Goal: Task Accomplishment & Management: Manage account settings

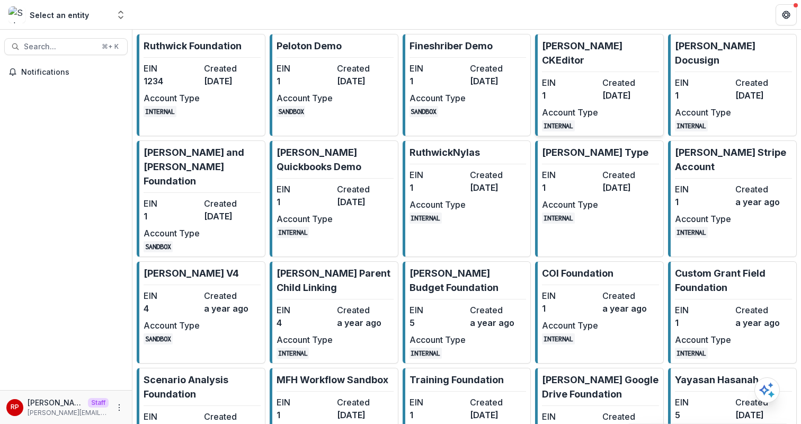
click at [598, 76] on div "EIN 1 Created 3 years ago Account Type INTERNAL" at bounding box center [600, 103] width 117 height 55
click at [338, 81] on dd "3 years ago" at bounding box center [365, 81] width 56 height 13
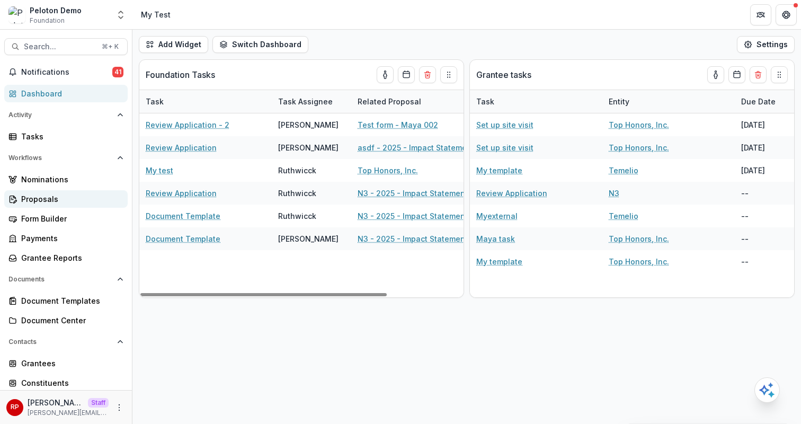
click at [74, 197] on div "Proposals" at bounding box center [70, 198] width 98 height 11
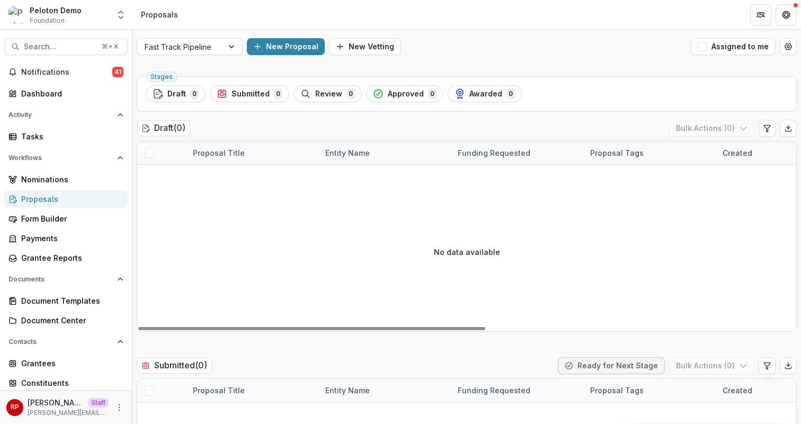
click at [163, 57] on div "Fast Track Pipeline New Proposal New Vetting Assigned to me" at bounding box center [466, 47] width 669 height 34
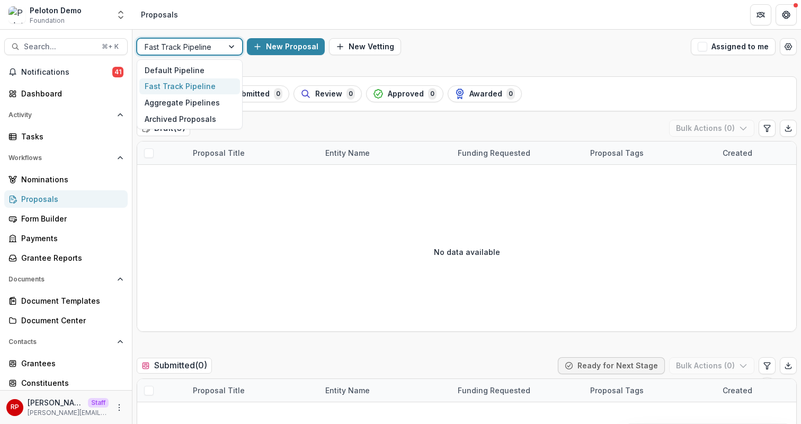
click at [162, 53] on div at bounding box center [180, 46] width 71 height 13
click at [178, 66] on div "Default Pipeline" at bounding box center [189, 70] width 101 height 16
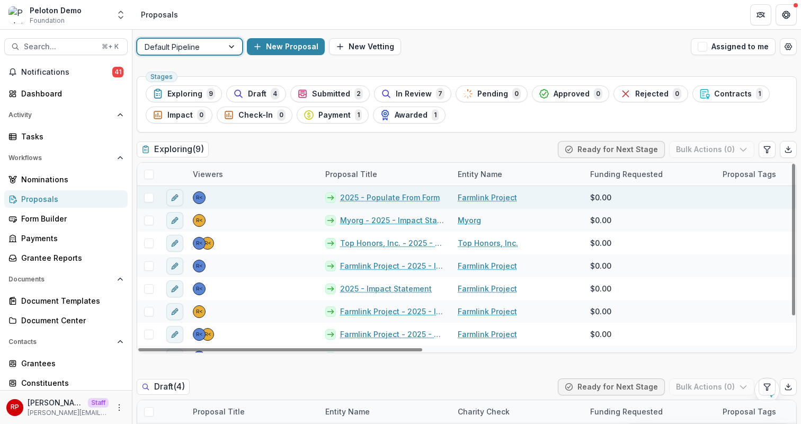
click at [373, 197] on link "2025 - Populate From Form" at bounding box center [390, 197] width 100 height 11
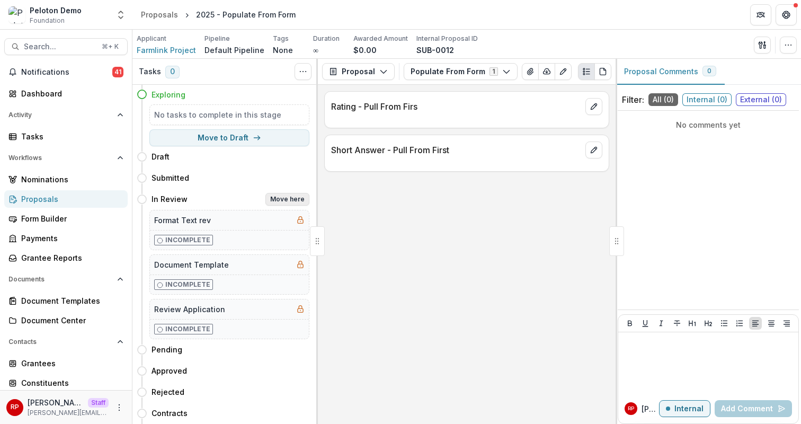
click at [296, 204] on button "Move here" at bounding box center [288, 199] width 44 height 13
select select "*********"
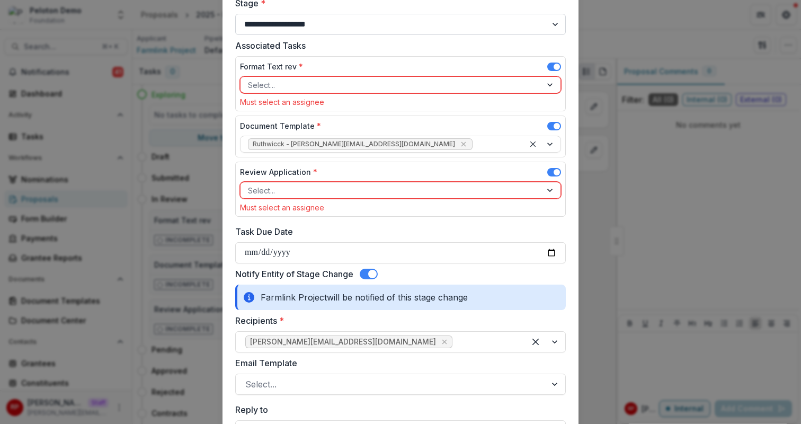
scroll to position [84, 0]
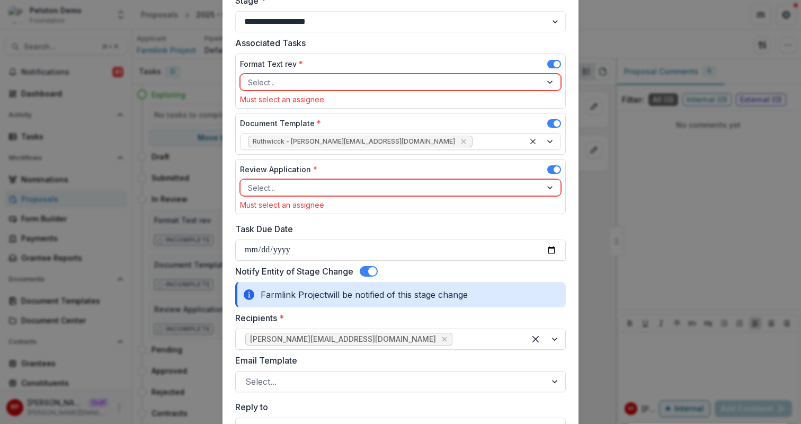
click at [367, 272] on span at bounding box center [369, 271] width 18 height 11
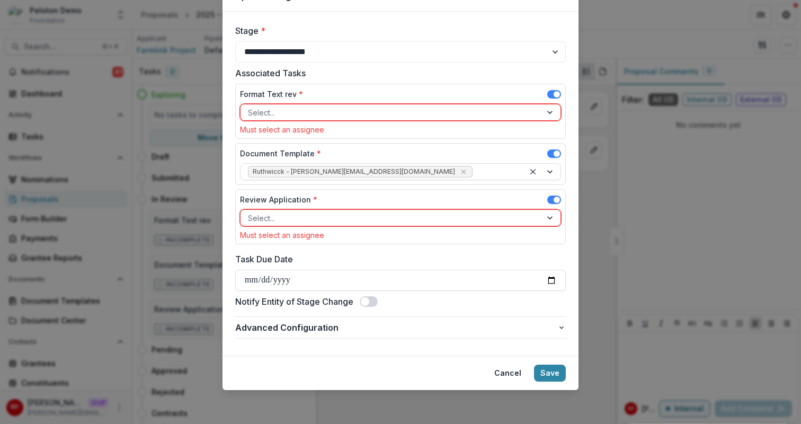
scroll to position [54, 0]
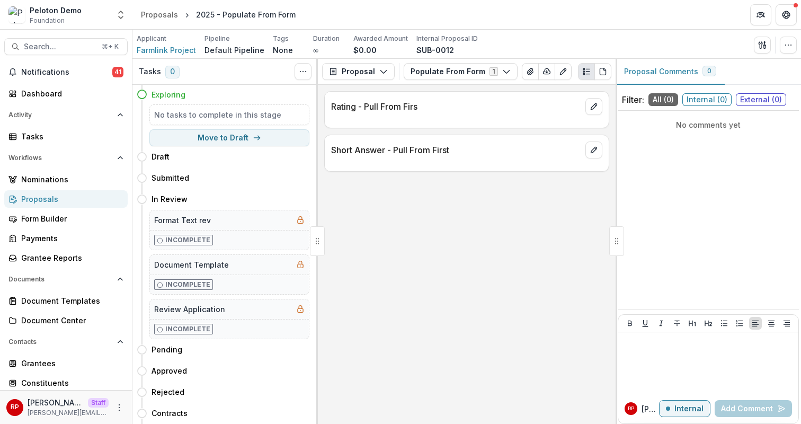
click at [558, 210] on div "Rating - Pull From Firs Short Answer - Pull From First" at bounding box center [467, 254] width 298 height 339
click at [76, 150] on button "Workflows" at bounding box center [65, 157] width 123 height 17
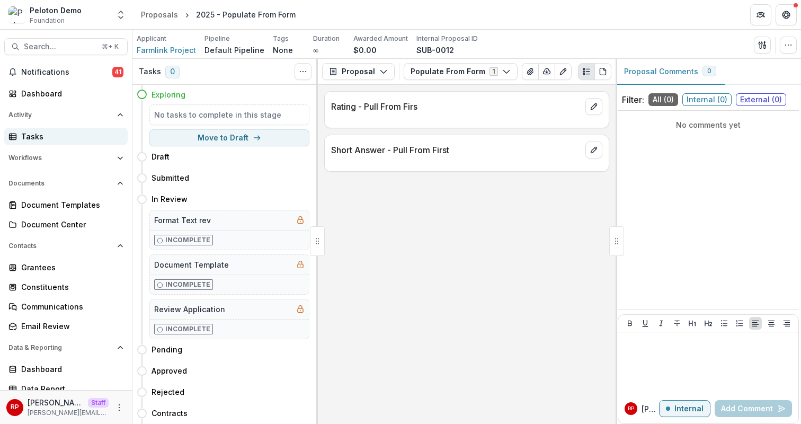
click at [89, 136] on div "Tasks" at bounding box center [70, 136] width 98 height 11
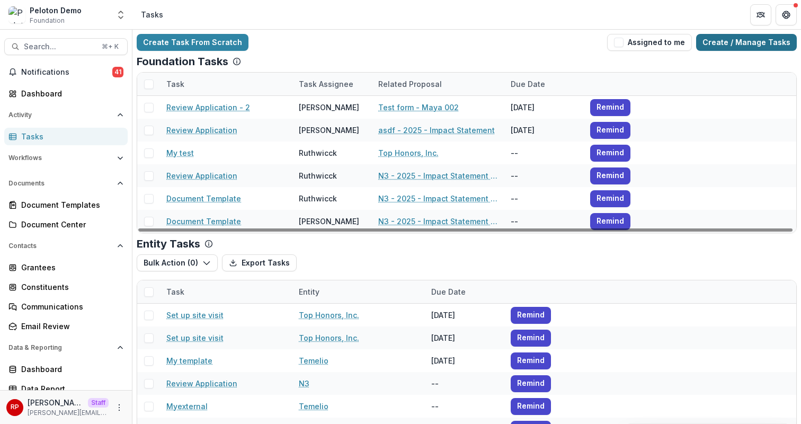
click at [737, 40] on link "Create / Manage Tasks" at bounding box center [746, 42] width 101 height 17
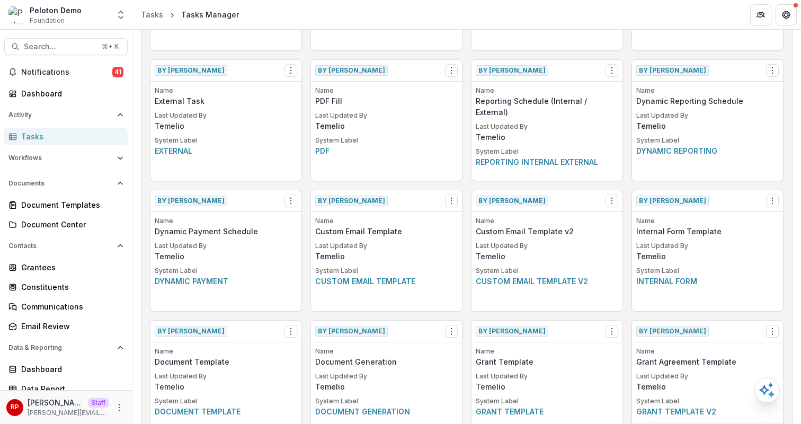
scroll to position [728, 0]
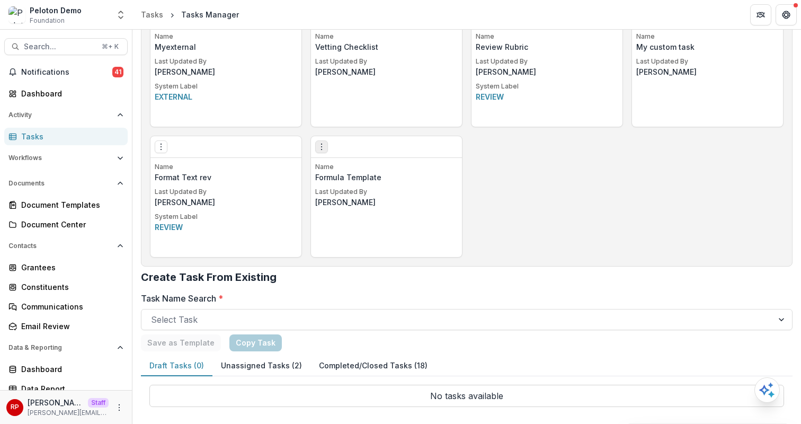
click at [317, 146] on icon "Options" at bounding box center [321, 147] width 8 height 8
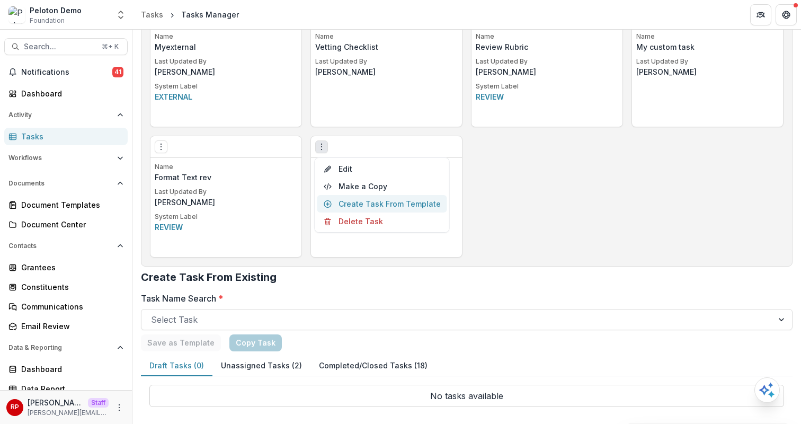
click at [372, 202] on link "Create Task From Template" at bounding box center [382, 203] width 130 height 17
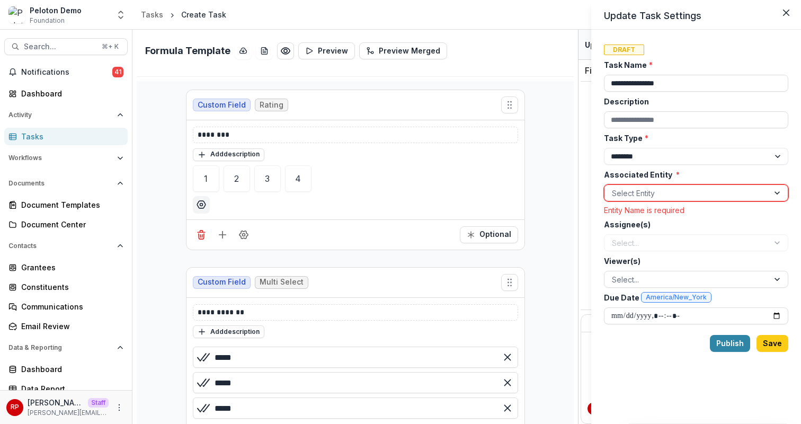
click at [670, 251] on div "**********" at bounding box center [696, 191] width 184 height 265
click at [670, 187] on div at bounding box center [686, 193] width 149 height 13
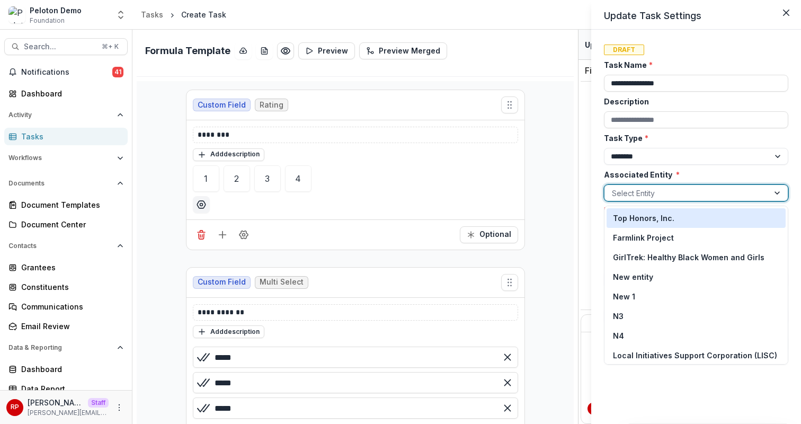
click at [689, 217] on div "Top Honors, Inc." at bounding box center [696, 218] width 166 height 11
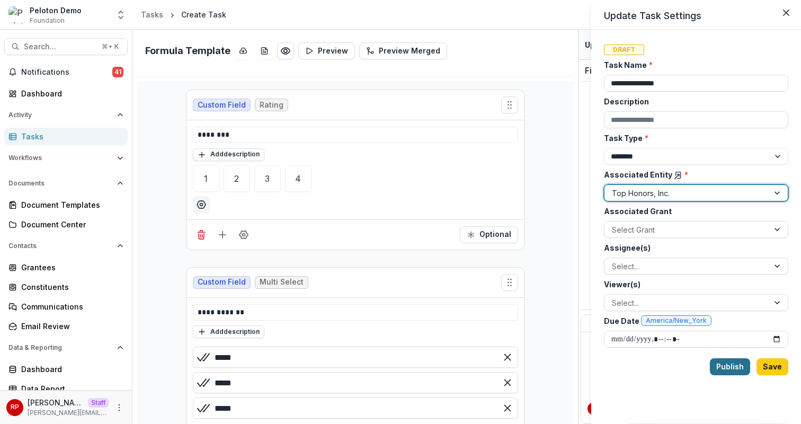
click at [730, 368] on button "Publish" at bounding box center [730, 366] width 40 height 17
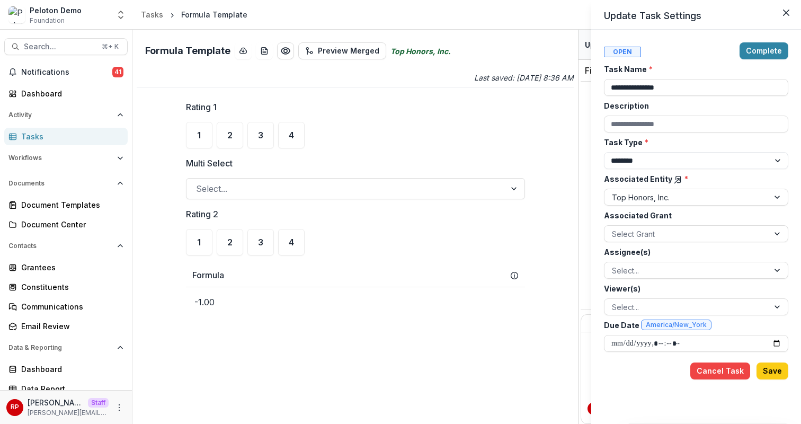
click at [388, 142] on div "**********" at bounding box center [400, 212] width 801 height 424
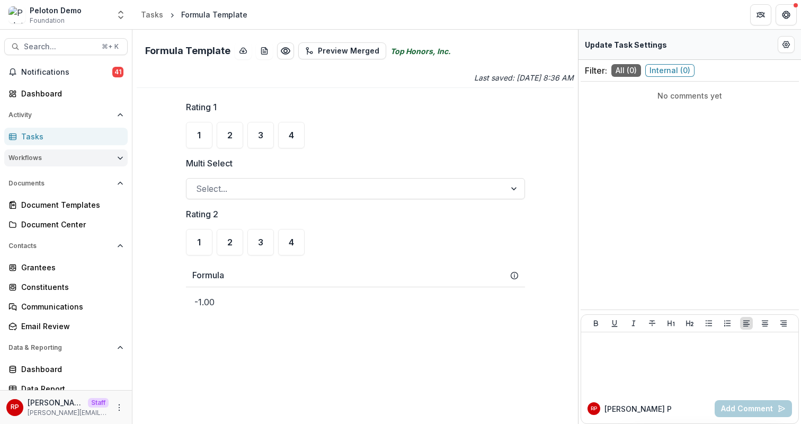
click at [54, 150] on button "Workflows" at bounding box center [65, 157] width 123 height 17
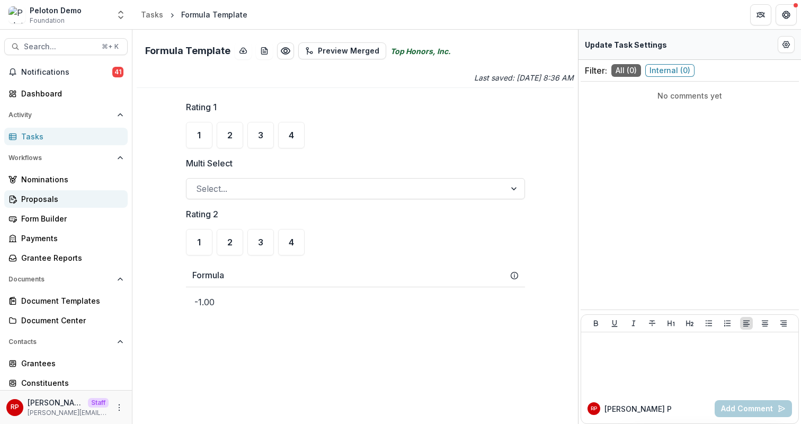
click at [77, 198] on div "Proposals" at bounding box center [70, 198] width 98 height 11
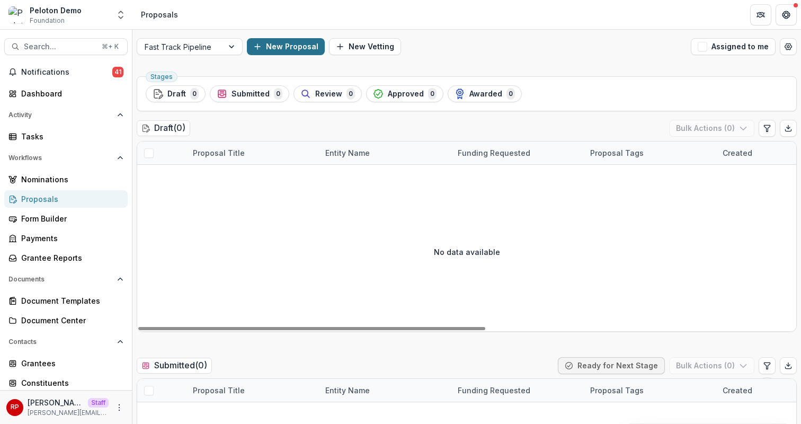
click at [294, 47] on button "New Proposal" at bounding box center [286, 46] width 78 height 17
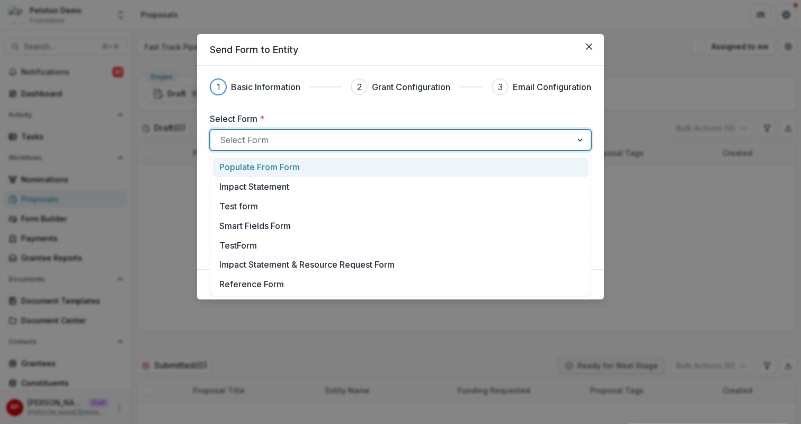
click at [379, 143] on div at bounding box center [391, 139] width 342 height 15
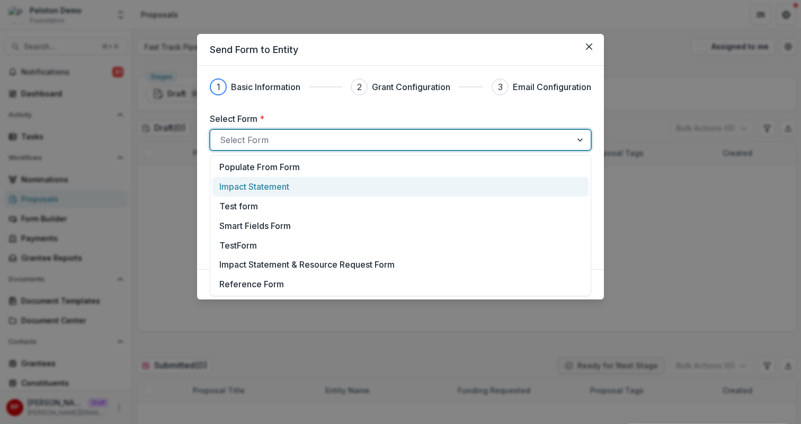
click at [377, 189] on div "Impact Statement" at bounding box center [400, 186] width 363 height 13
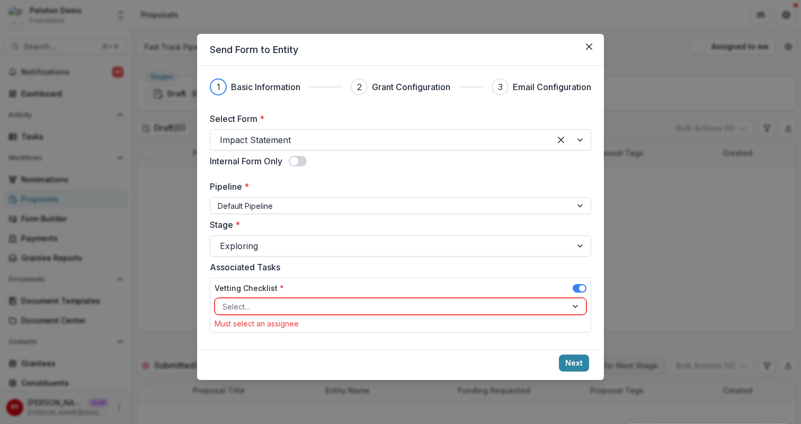
click at [124, 403] on div "Send Form to Entity 1 Basic Information 2 Grant Configuration 3 Email Configura…" at bounding box center [400, 212] width 801 height 424
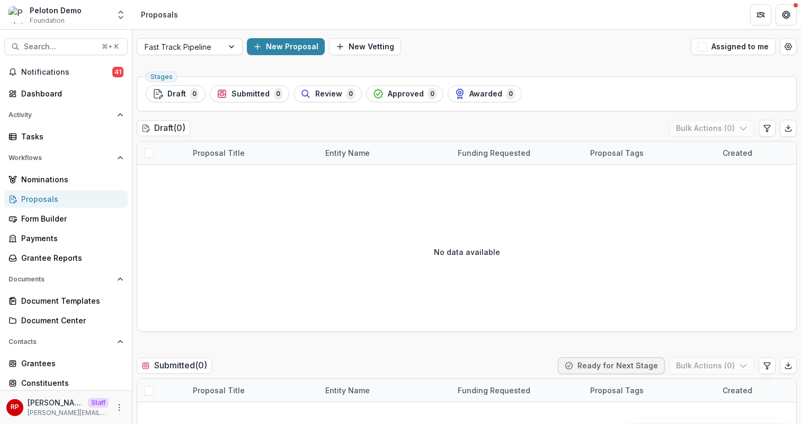
click at [114, 414] on div "RP Ruthwick Pathireddy Staff ruthwick@trytemelio.com" at bounding box center [65, 407] width 119 height 21
click at [115, 410] on icon "More" at bounding box center [119, 407] width 8 height 8
click at [173, 387] on link "User Settings" at bounding box center [185, 384] width 113 height 17
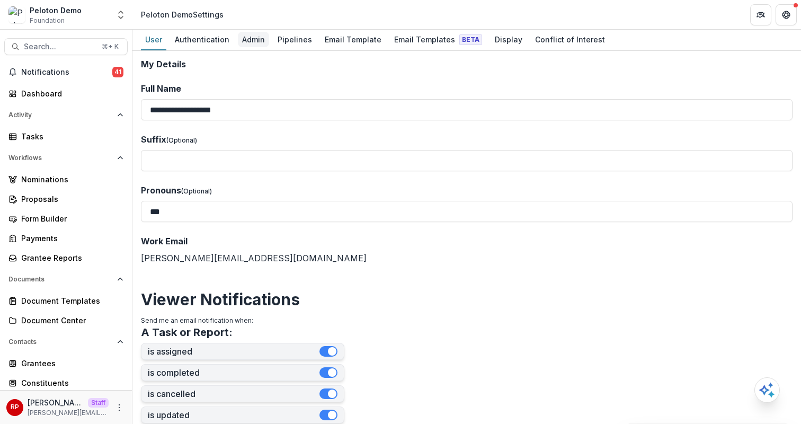
click at [247, 47] on div "Admin" at bounding box center [253, 39] width 31 height 15
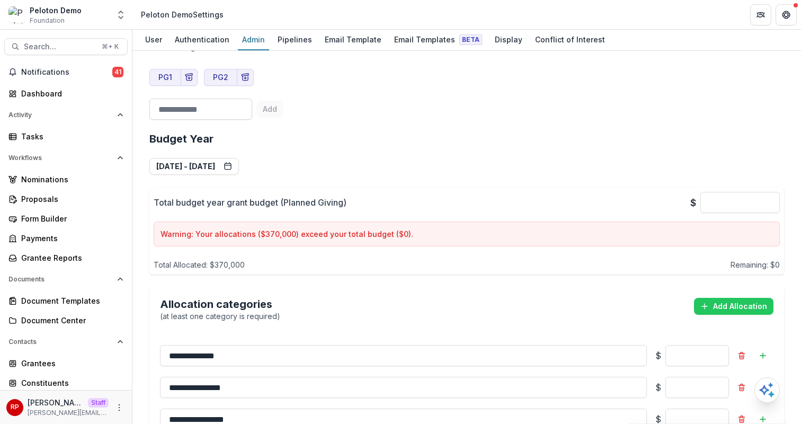
scroll to position [605, 0]
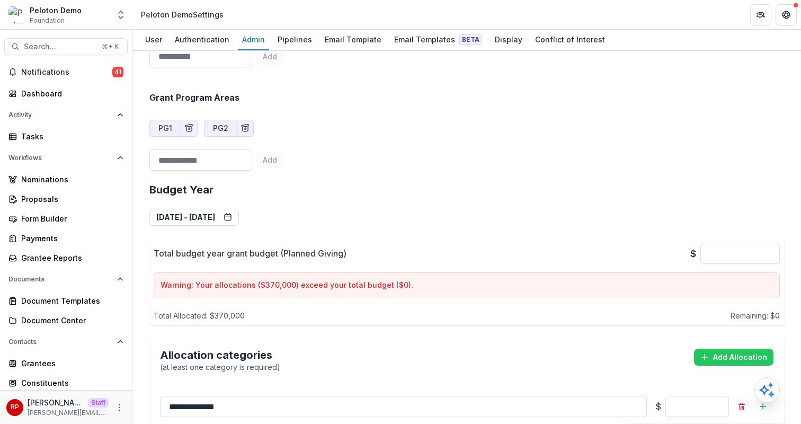
click at [262, 183] on div "**********" at bounding box center [466, 338] width 635 height 327
click at [239, 209] on button "Jul 1, 2025 - Jun 30, 2026" at bounding box center [194, 217] width 90 height 17
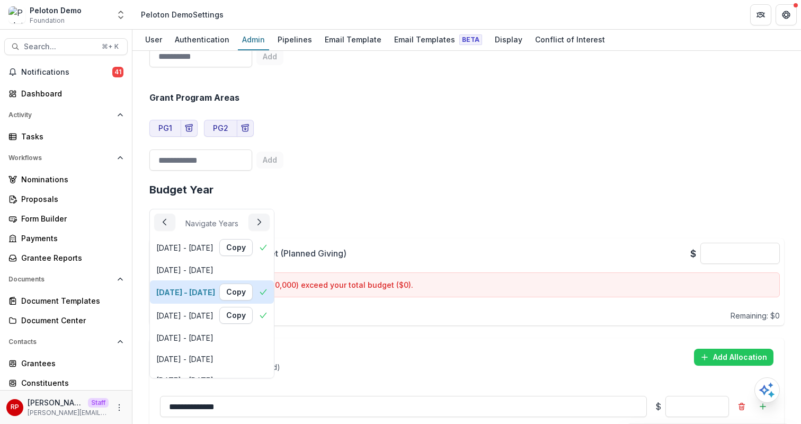
scroll to position [65, 0]
click at [408, 148] on div "Grant Program Areas PG1 PG2 Add" at bounding box center [466, 123] width 635 height 103
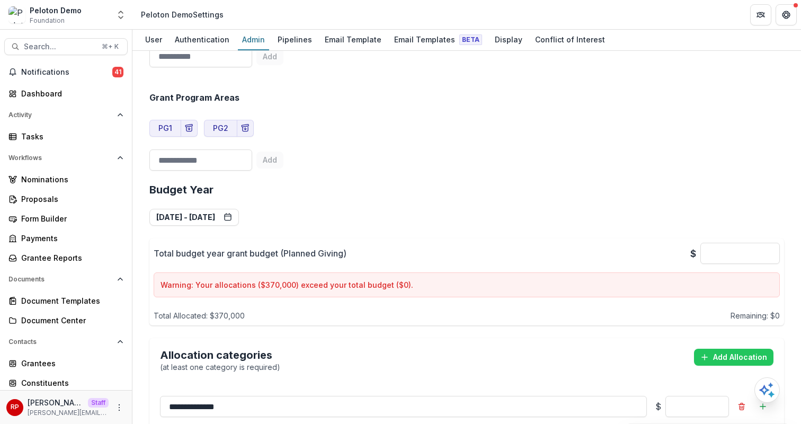
click at [332, 93] on div "Grant Program Areas" at bounding box center [466, 98] width 635 height 10
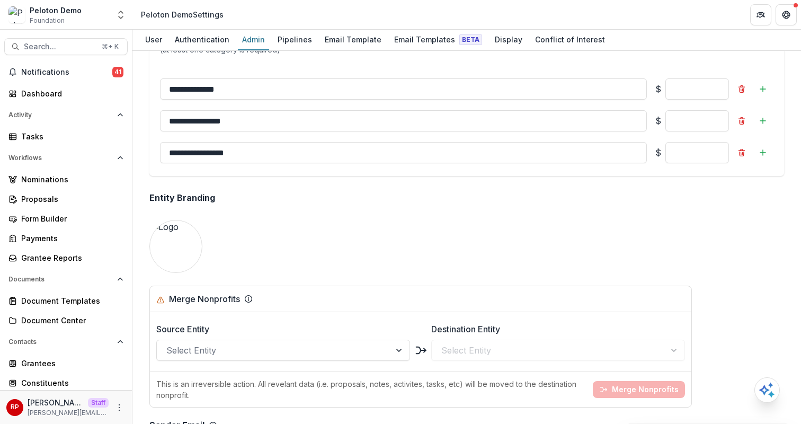
scroll to position [998, 0]
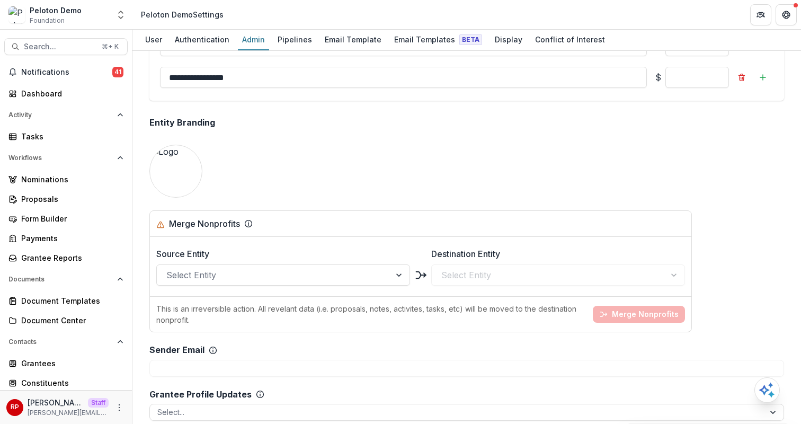
click at [223, 146] on div "Team ( 3 ) Add Team Member + Name Title Email Permissions Ruthwick Pathireddy r…" at bounding box center [467, 12] width 652 height 1903
click at [58, 220] on div "Form Builder" at bounding box center [70, 218] width 98 height 11
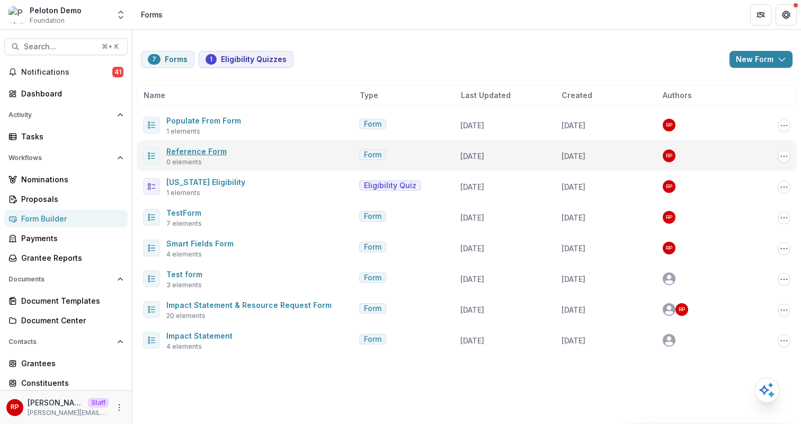
click at [214, 152] on link "Reference Form" at bounding box center [196, 151] width 60 height 9
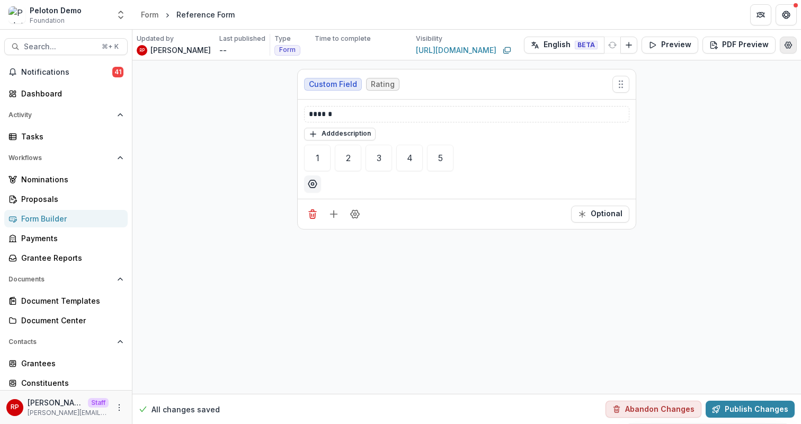
click at [793, 45] on icon "Edit Form Settings" at bounding box center [788, 45] width 8 height 8
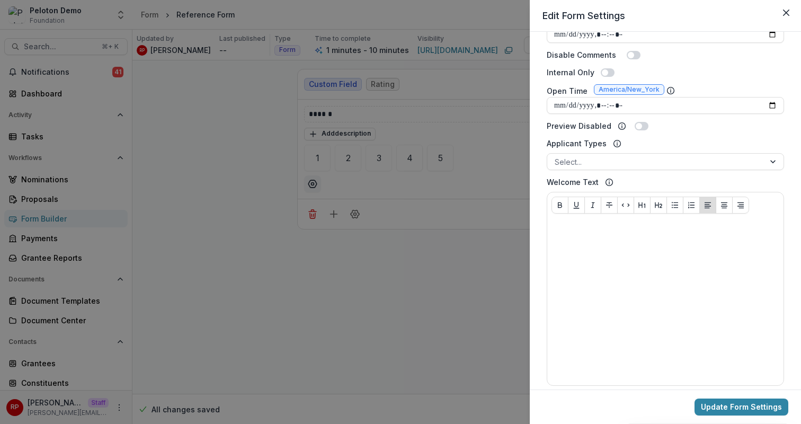
scroll to position [385, 0]
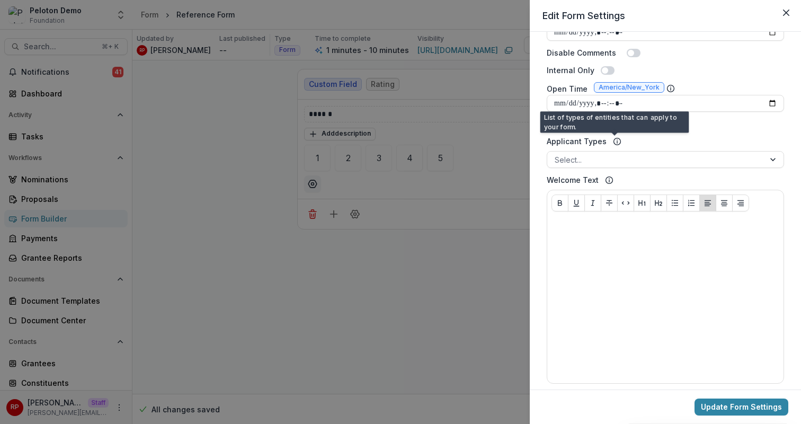
click at [619, 151] on div "Applicant Types Select..." at bounding box center [665, 152] width 237 height 32
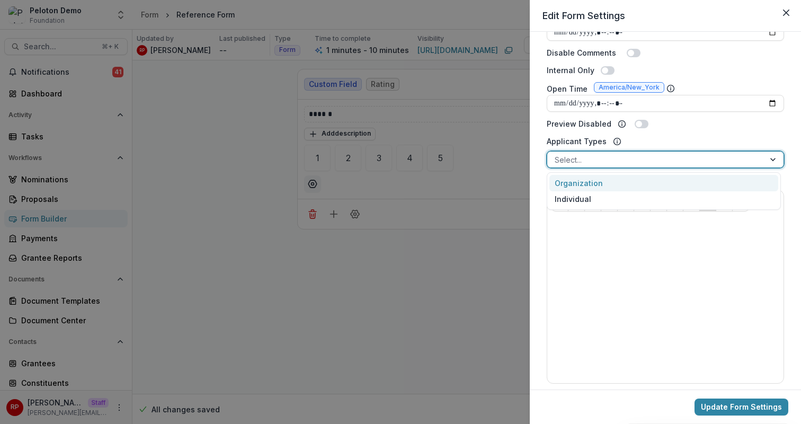
click at [633, 165] on div at bounding box center [656, 159] width 202 height 13
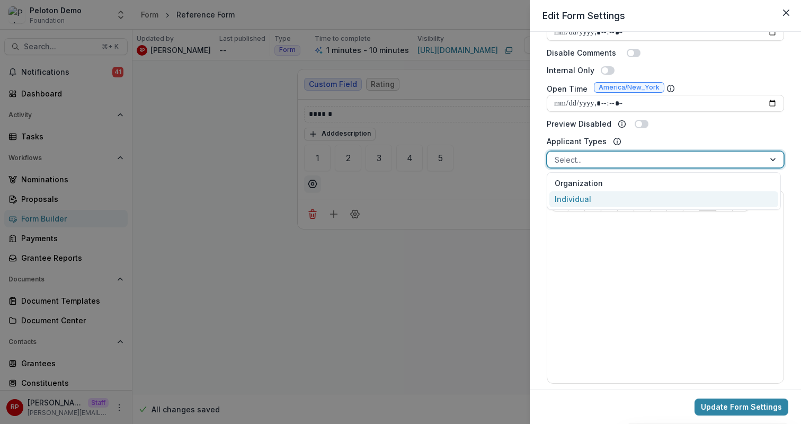
click at [631, 202] on div "Individual" at bounding box center [664, 199] width 229 height 16
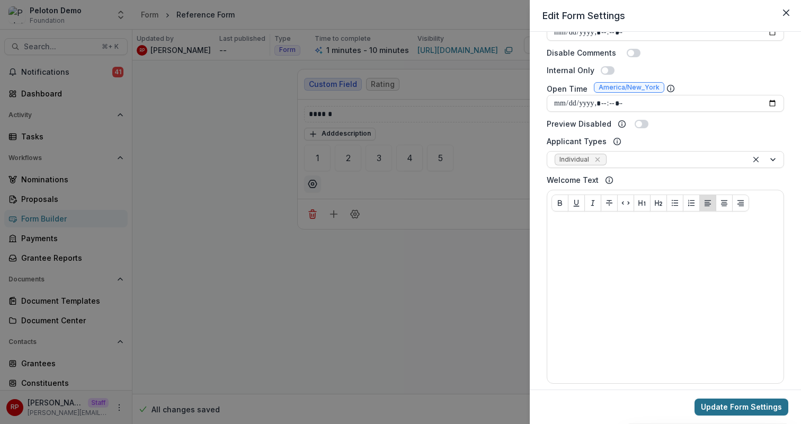
click at [737, 405] on button "Update Form Settings" at bounding box center [742, 407] width 94 height 17
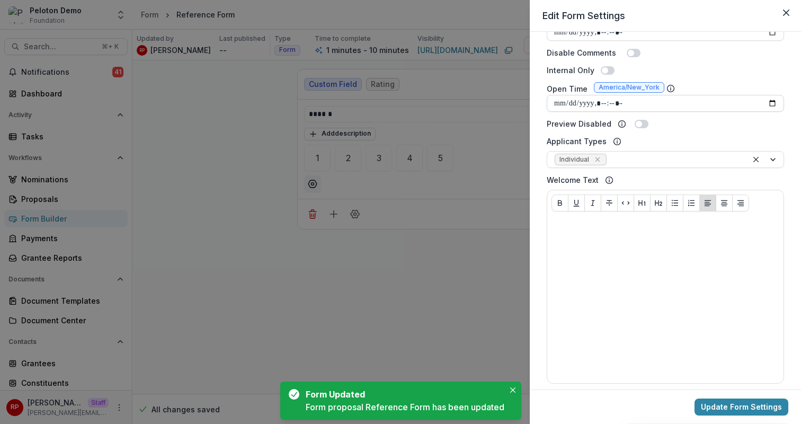
scroll to position [0, 0]
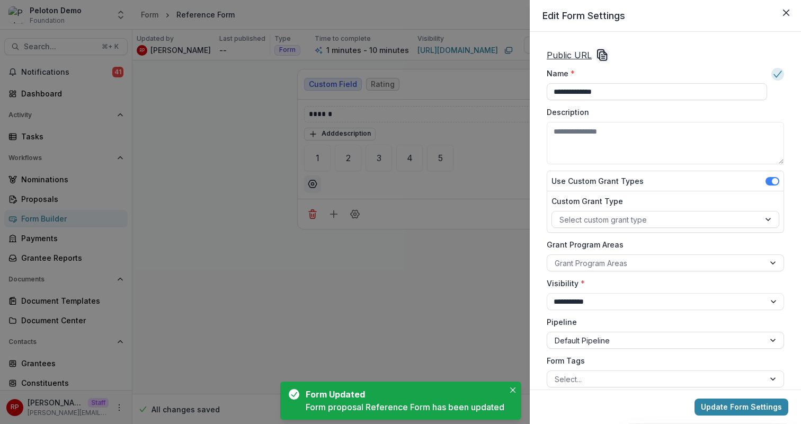
click at [599, 52] on icon "Copy Link" at bounding box center [602, 55] width 13 height 13
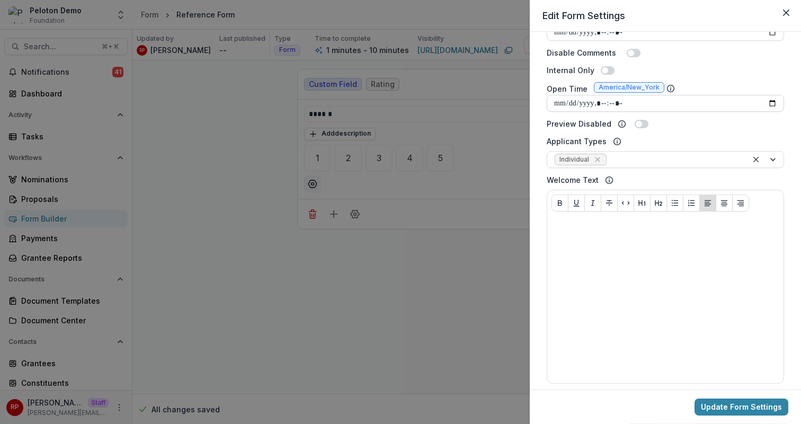
scroll to position [384, 0]
click at [653, 161] on div at bounding box center [674, 160] width 131 height 13
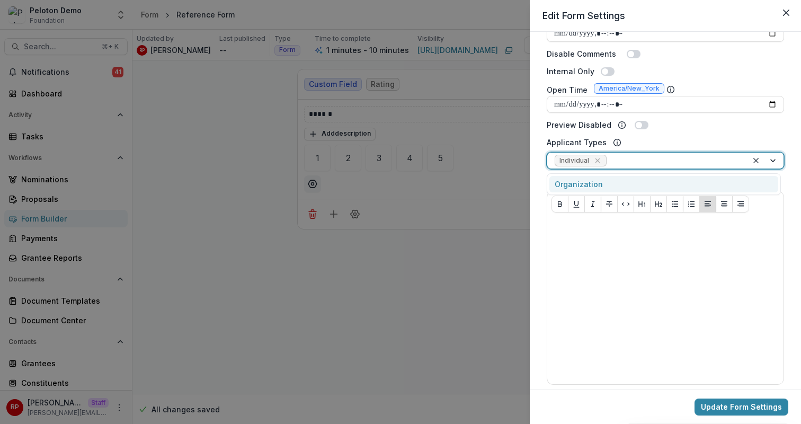
click at [678, 138] on div "Applicant Types Organization, 1 of 1. 1 result available. Use Up and Down to ch…" at bounding box center [665, 153] width 237 height 32
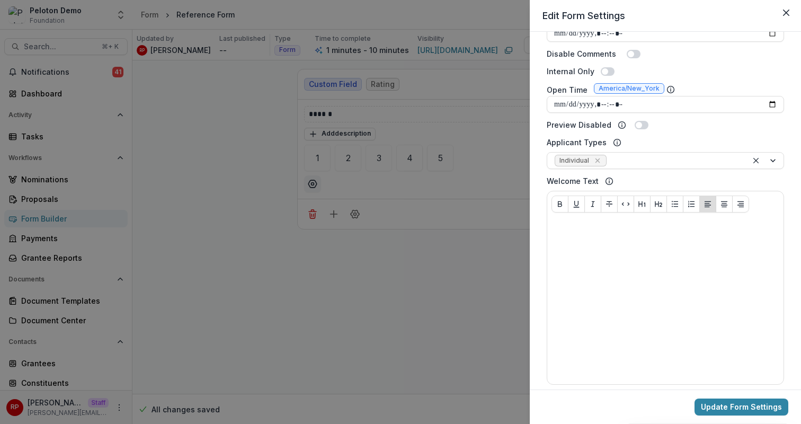
click at [192, 180] on div "**********" at bounding box center [400, 212] width 801 height 424
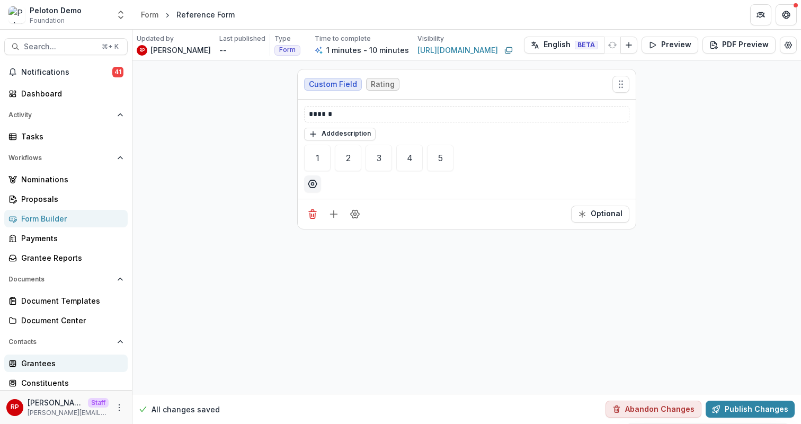
click at [78, 368] on div "Grantees" at bounding box center [70, 363] width 98 height 11
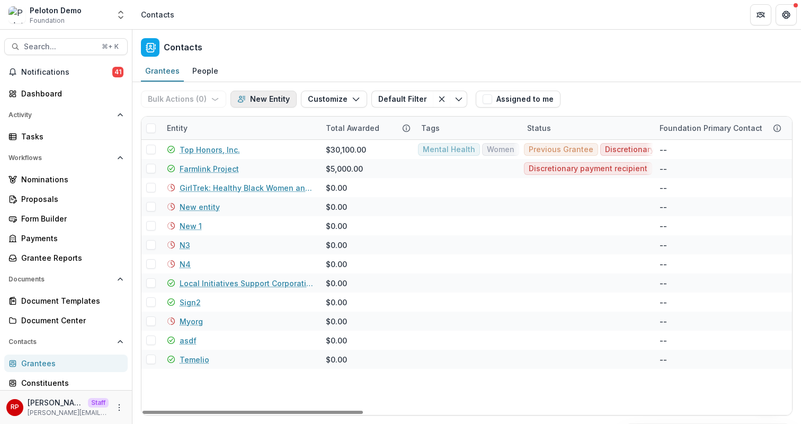
click at [273, 103] on button "New Entity" at bounding box center [264, 99] width 66 height 17
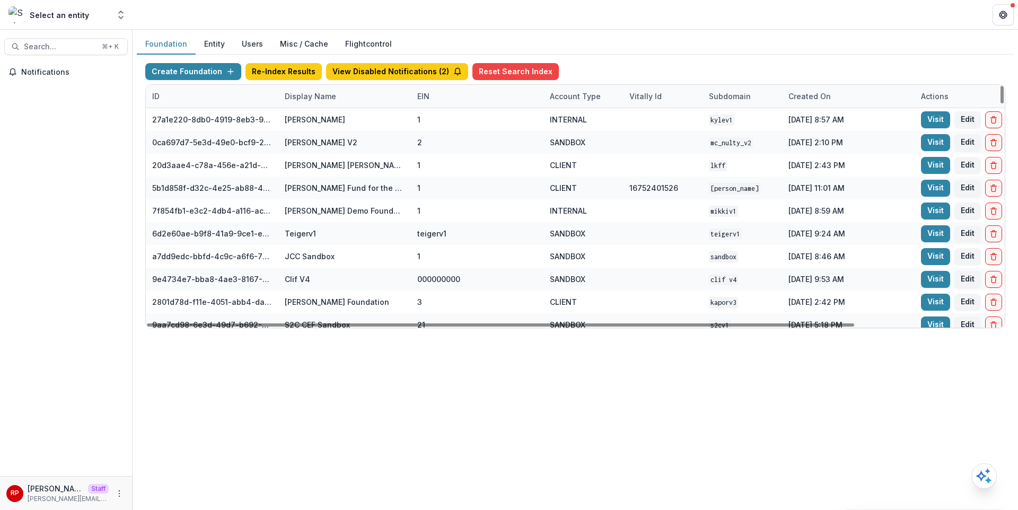
click at [307, 91] on div "Display Name" at bounding box center [310, 96] width 64 height 11
click at [323, 116] on input at bounding box center [343, 120] width 127 height 17
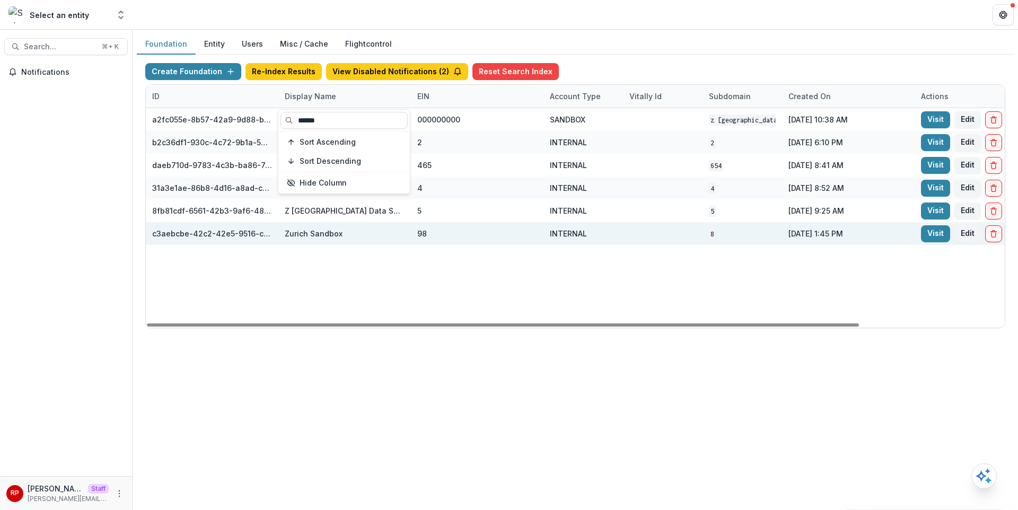
type input "******"
click at [679, 236] on div at bounding box center [662, 233] width 67 height 23
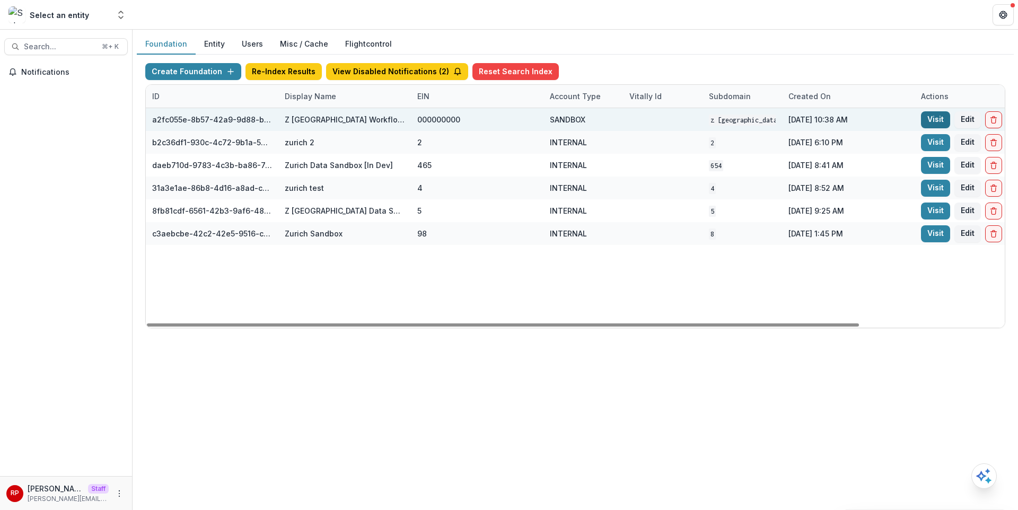
click at [931, 127] on link "Visit" at bounding box center [935, 119] width 29 height 17
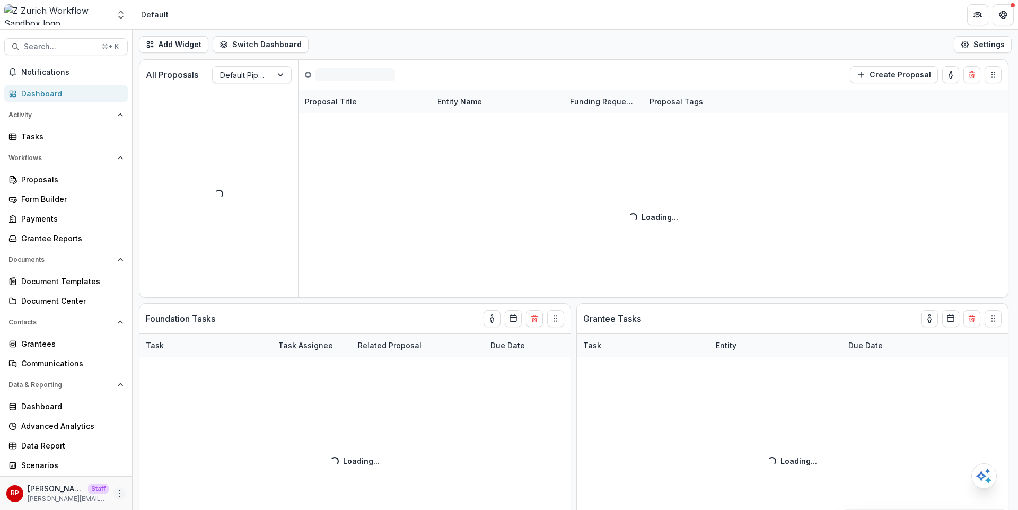
click at [115, 496] on icon "More" at bounding box center [119, 493] width 8 height 8
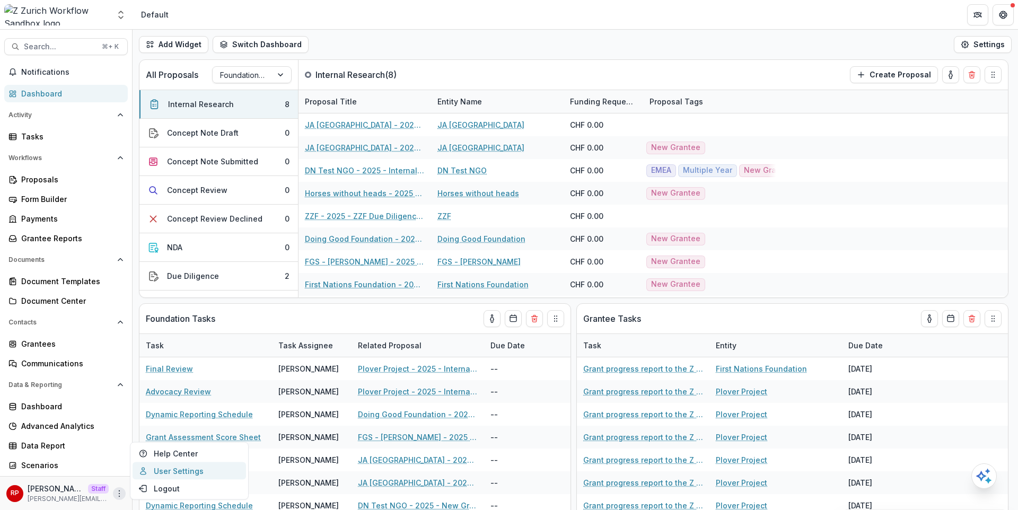
click at [163, 472] on link "User Settings" at bounding box center [188, 470] width 113 height 17
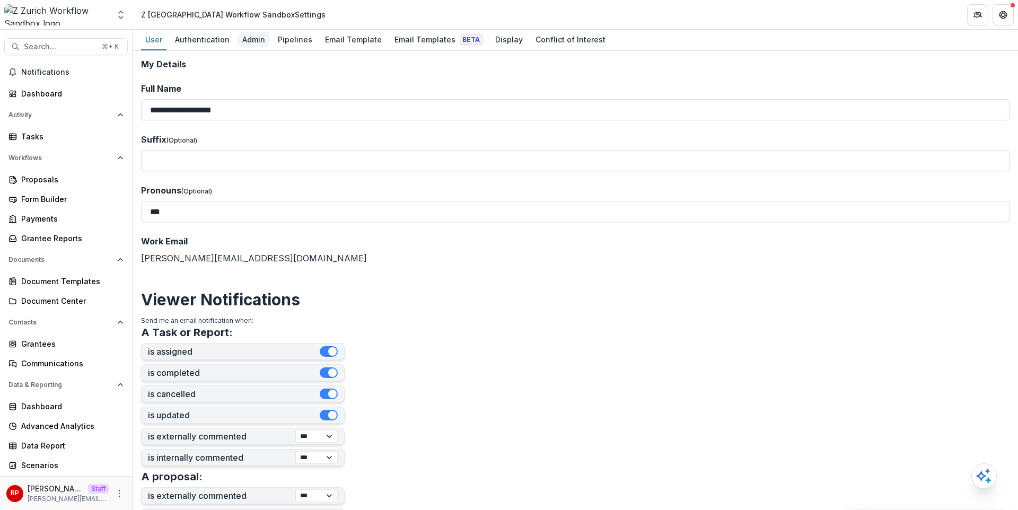
click at [262, 34] on div "Admin" at bounding box center [253, 39] width 31 height 15
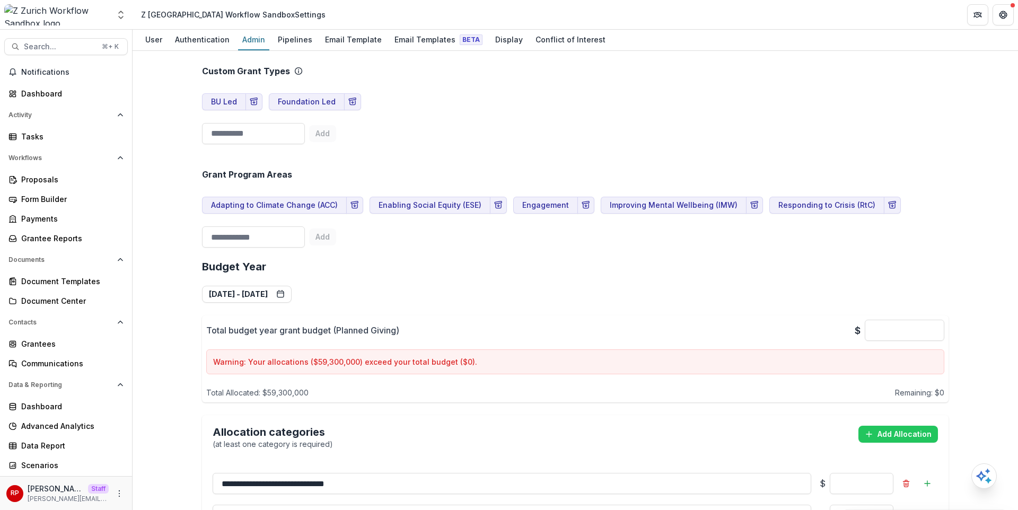
scroll to position [1075, 0]
click at [506, 259] on h2 "Budget Year" at bounding box center [575, 265] width 746 height 13
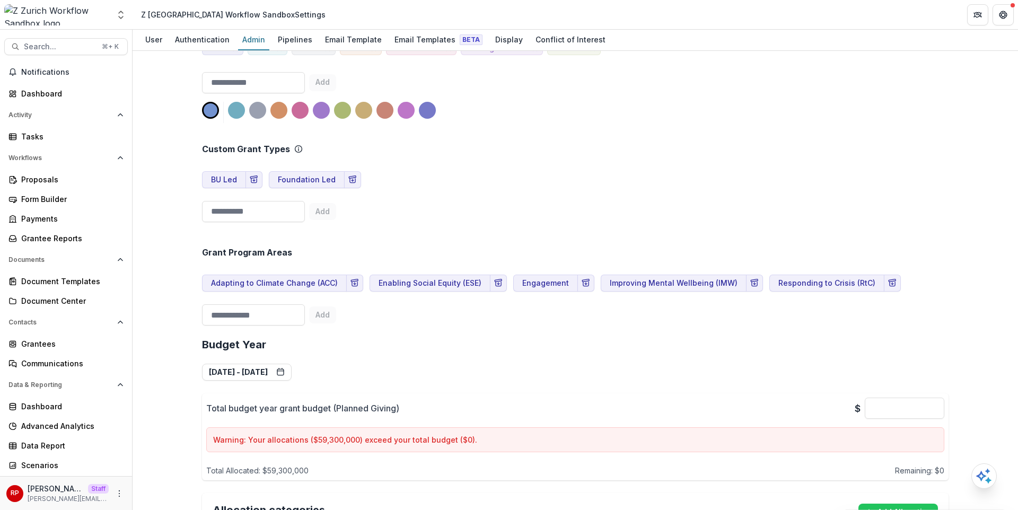
scroll to position [991, 0]
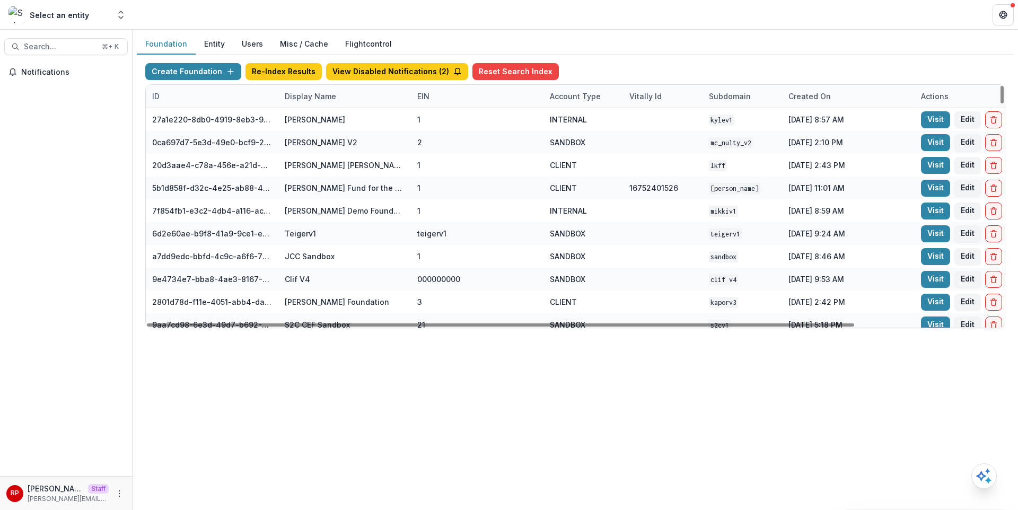
click at [312, 102] on div "Display Name" at bounding box center [344, 96] width 132 height 23
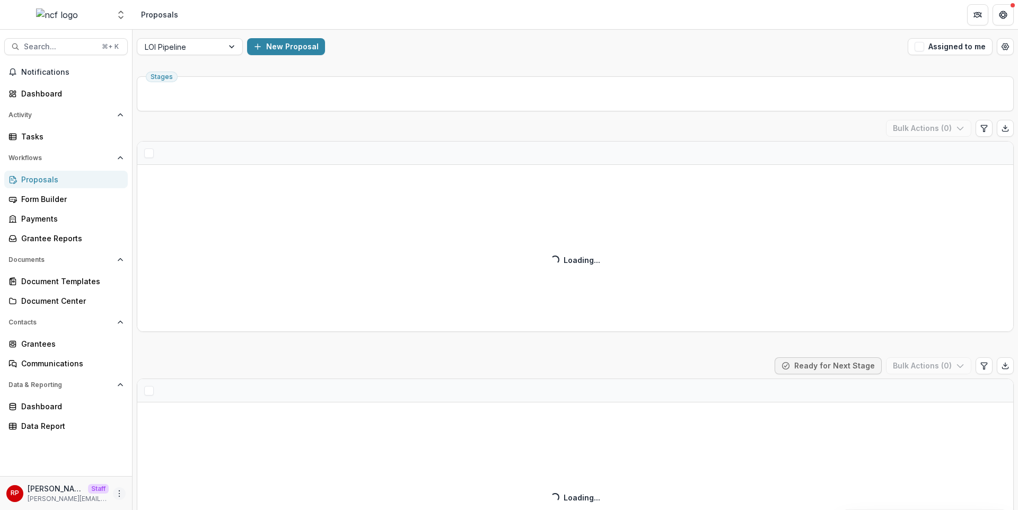
click at [119, 489] on icon "More" at bounding box center [119, 493] width 8 height 8
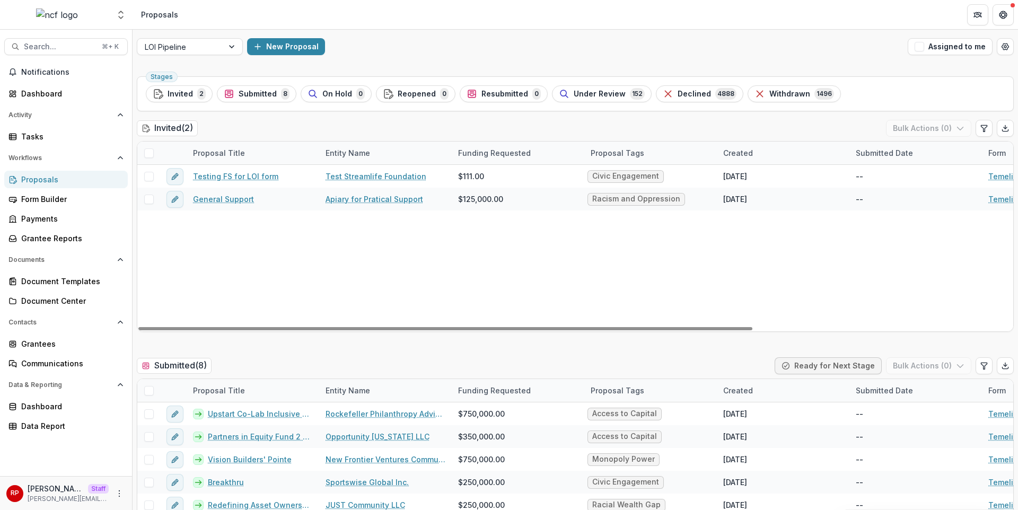
click at [715, 95] on span "4888" at bounding box center [725, 94] width 21 height 12
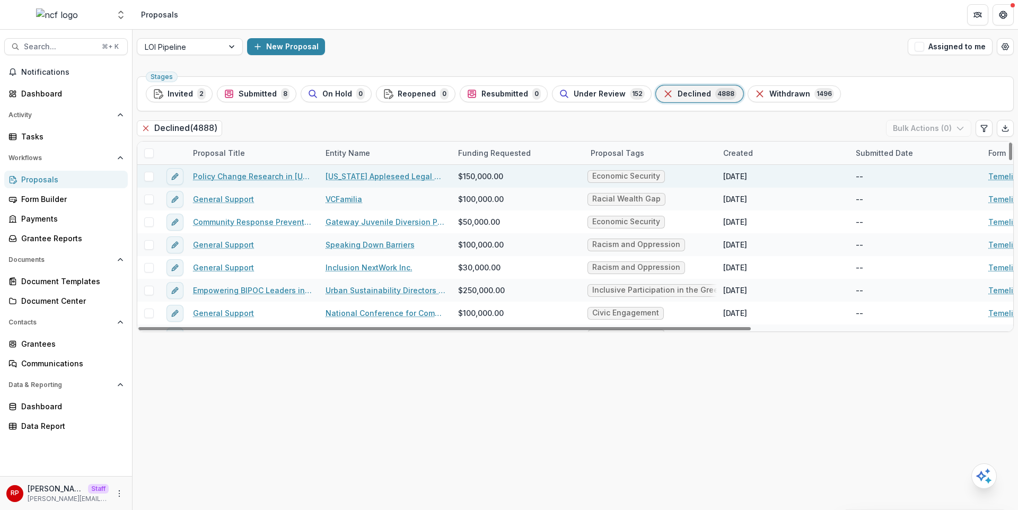
click at [232, 177] on link "Policy Change Research in [US_STATE]" at bounding box center [253, 176] width 120 height 11
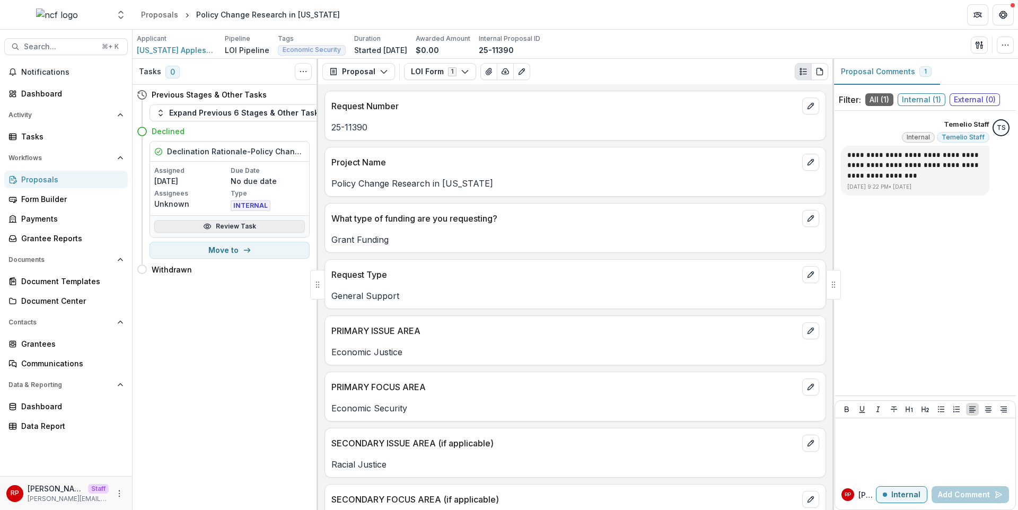
click at [215, 226] on link "Review Task" at bounding box center [229, 226] width 151 height 13
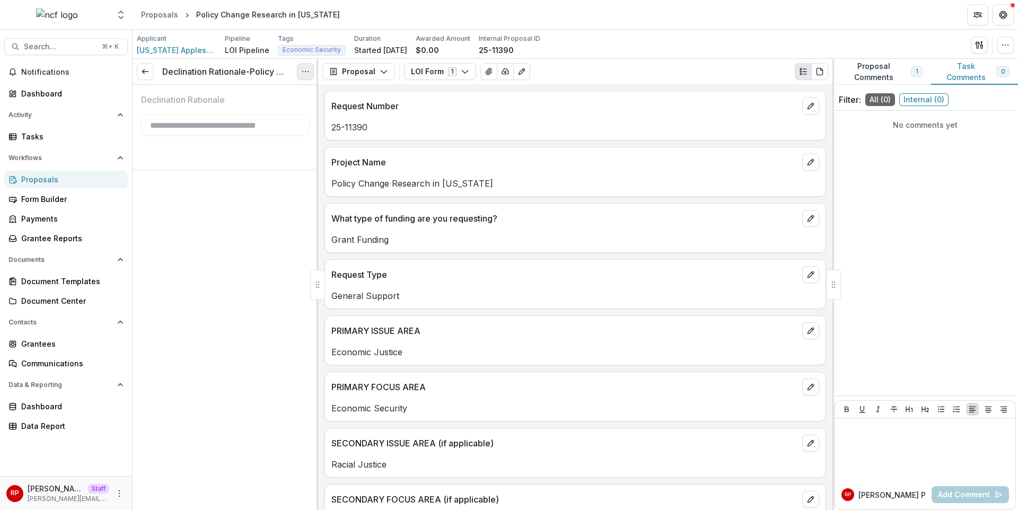
click at [300, 72] on button "Options" at bounding box center [305, 71] width 17 height 17
click at [296, 93] on link "View task" at bounding box center [254, 95] width 113 height 17
click at [143, 75] on icon at bounding box center [145, 71] width 8 height 8
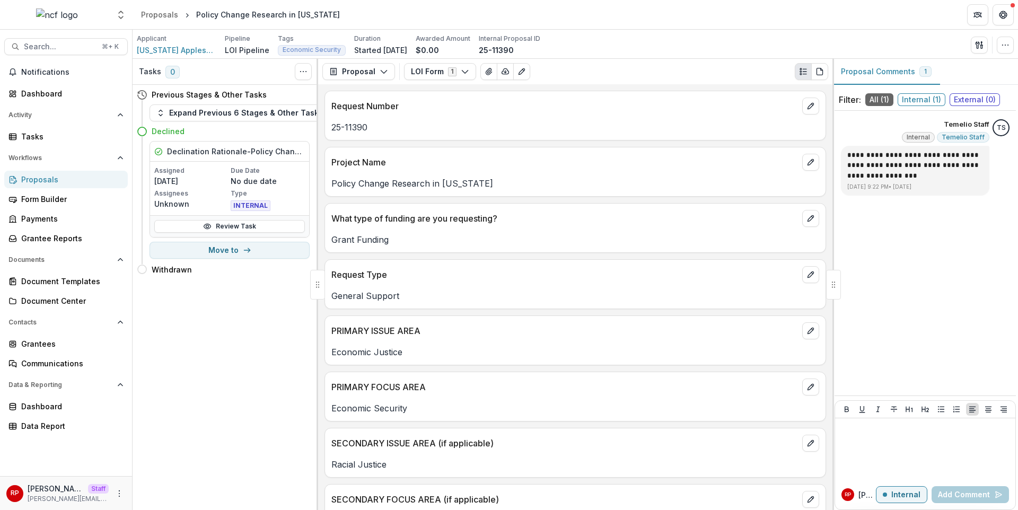
click at [172, 187] on p "[DATE]" at bounding box center [191, 180] width 74 height 11
drag, startPoint x: 172, startPoint y: 187, endPoint x: 164, endPoint y: 172, distance: 16.8
click at [164, 172] on div "Assigned [DATE]" at bounding box center [191, 176] width 74 height 21
click at [164, 172] on p "Assigned" at bounding box center [191, 171] width 74 height 10
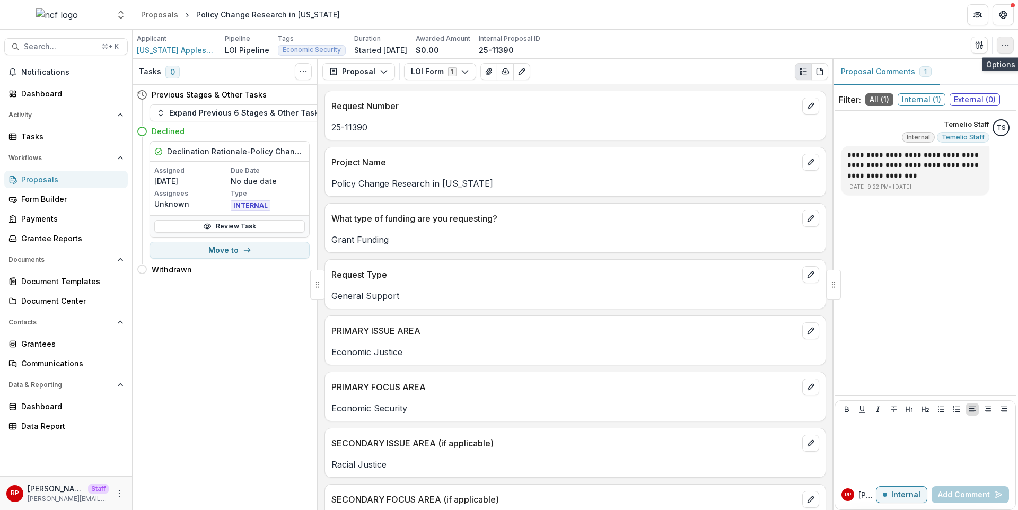
click at [1010, 42] on button "button" at bounding box center [1004, 45] width 17 height 17
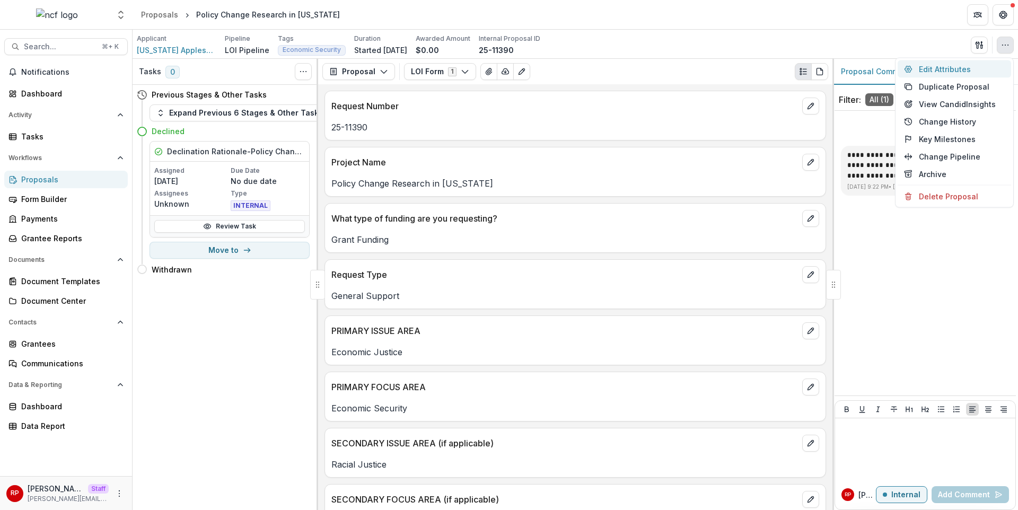
click at [975, 72] on button "Edit Attributes" at bounding box center [953, 68] width 113 height 17
type input "********"
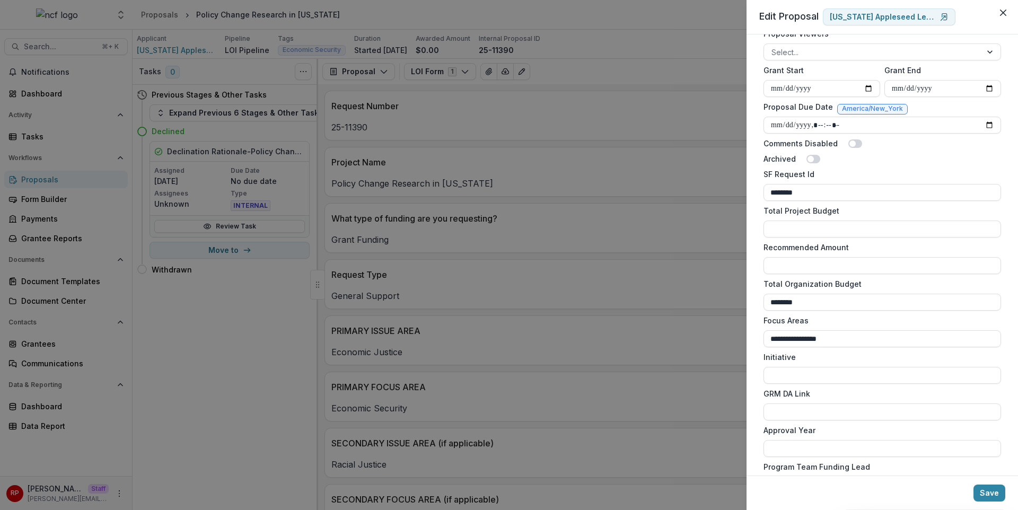
scroll to position [479, 0]
click at [755, 188] on div "**********" at bounding box center [881, 254] width 271 height 441
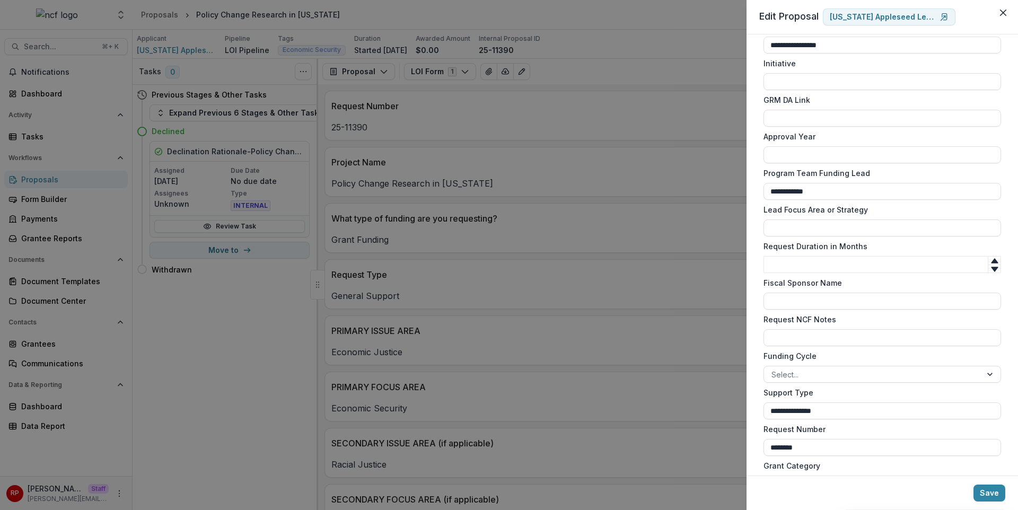
scroll to position [772, 0]
click at [757, 134] on div "**********" at bounding box center [881, 254] width 271 height 441
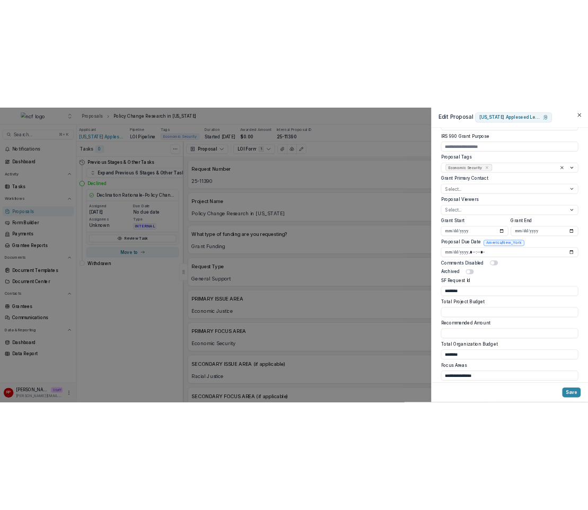
scroll to position [0, 0]
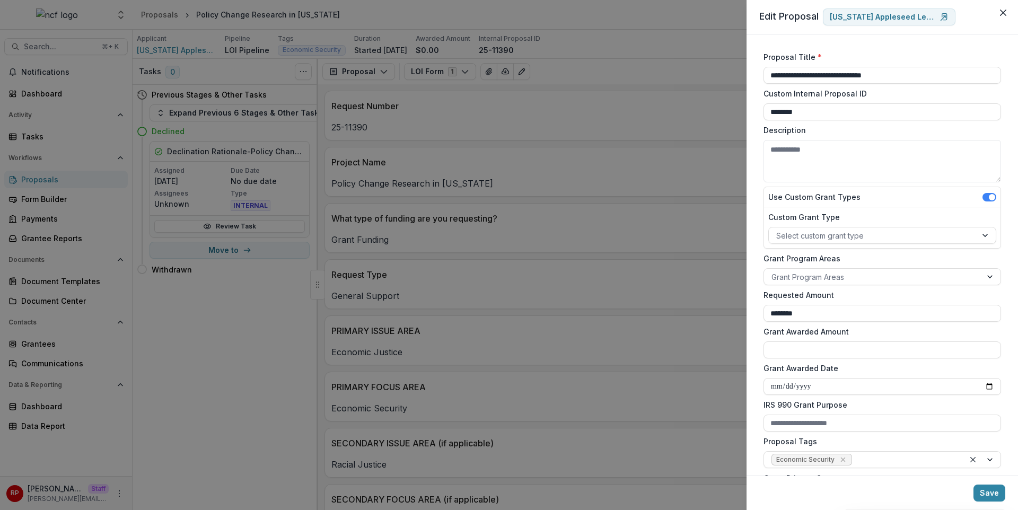
click at [757, 134] on div "**********" at bounding box center [881, 254] width 271 height 441
click at [224, 425] on div "**********" at bounding box center [509, 255] width 1018 height 510
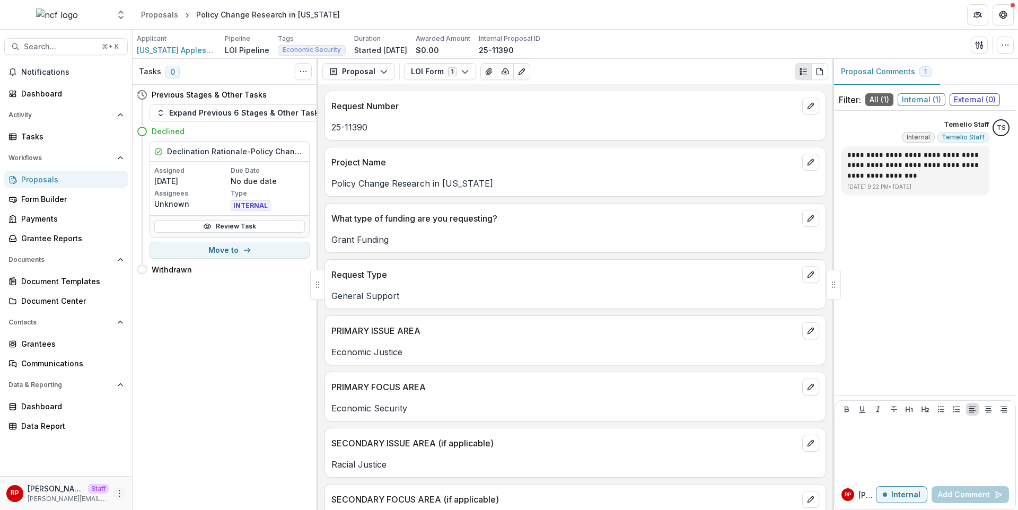
click at [120, 494] on icon "More" at bounding box center [119, 493] width 8 height 8
click at [178, 471] on link "User Settings" at bounding box center [188, 470] width 113 height 17
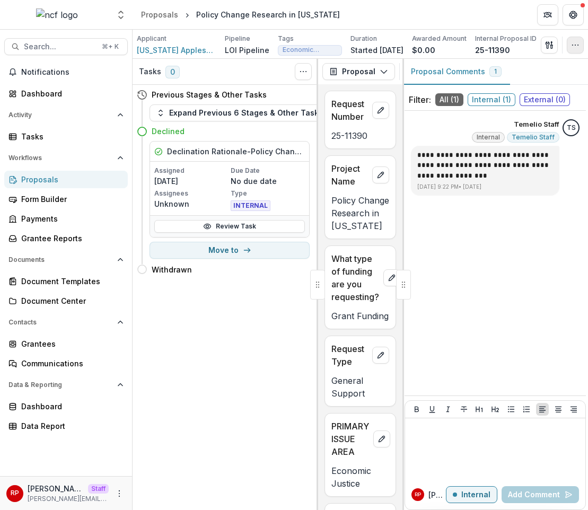
click at [573, 48] on icon "button" at bounding box center [575, 45] width 8 height 8
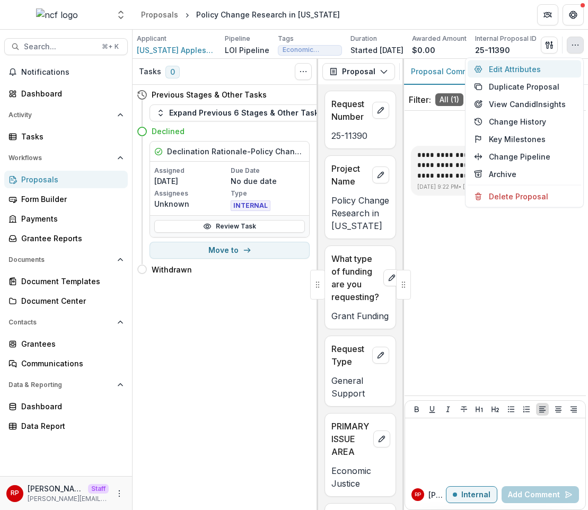
click at [577, 70] on button "Edit Attributes" at bounding box center [523, 68] width 113 height 17
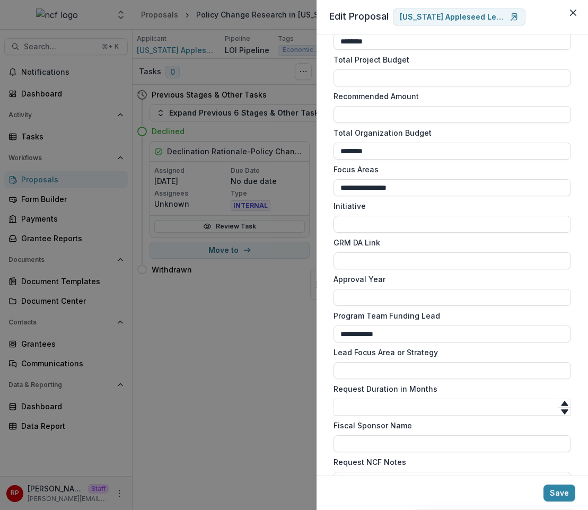
scroll to position [639, 0]
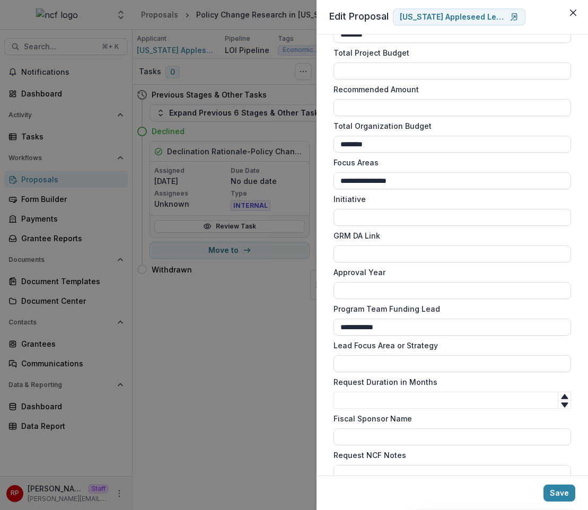
click at [530, 363] on input "Lead Focus Area or Strategy" at bounding box center [451, 363] width 237 height 17
click at [511, 347] on label "Lead Focus Area or Strategy" at bounding box center [448, 345] width 231 height 11
click at [511, 355] on input "Lead Focus Area or Strategy" at bounding box center [451, 363] width 237 height 17
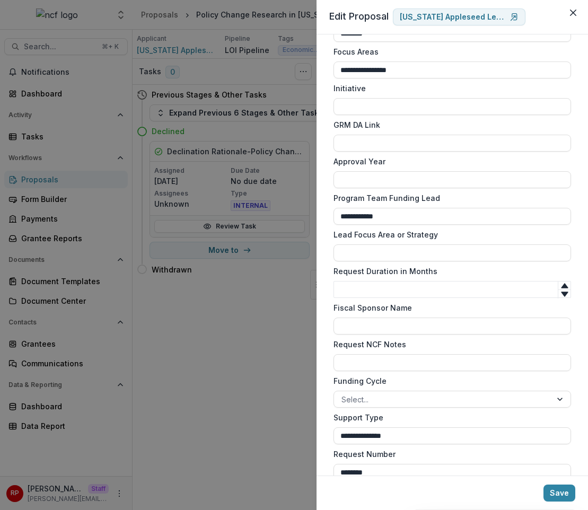
scroll to position [808, 0]
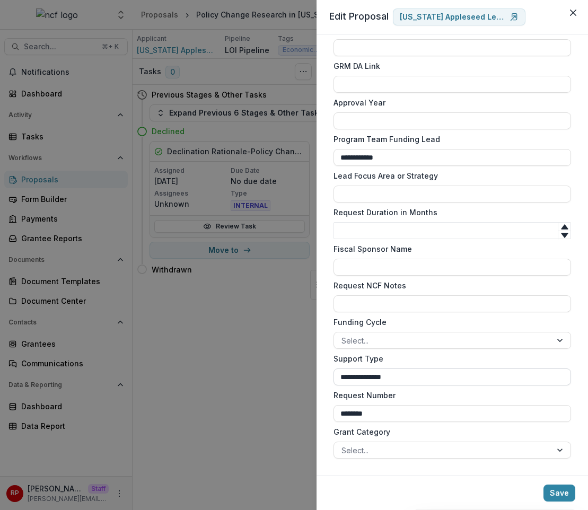
click at [411, 379] on input "**********" at bounding box center [451, 376] width 237 height 17
click at [402, 336] on div at bounding box center [442, 340] width 202 height 13
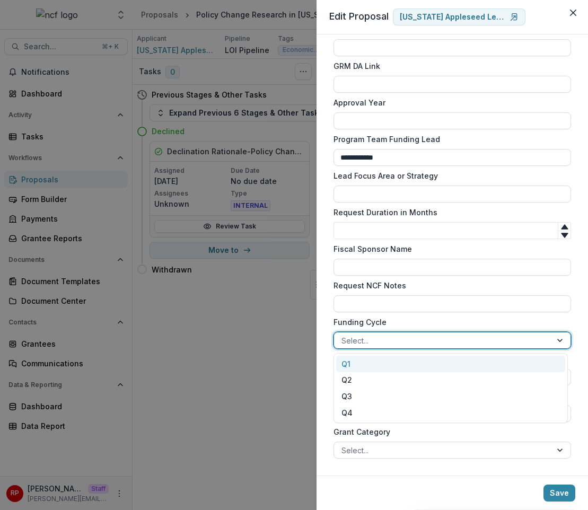
click at [392, 317] on label "Funding Cycle" at bounding box center [448, 321] width 231 height 11
click at [343, 335] on input "Funding Cycle" at bounding box center [342, 340] width 2 height 11
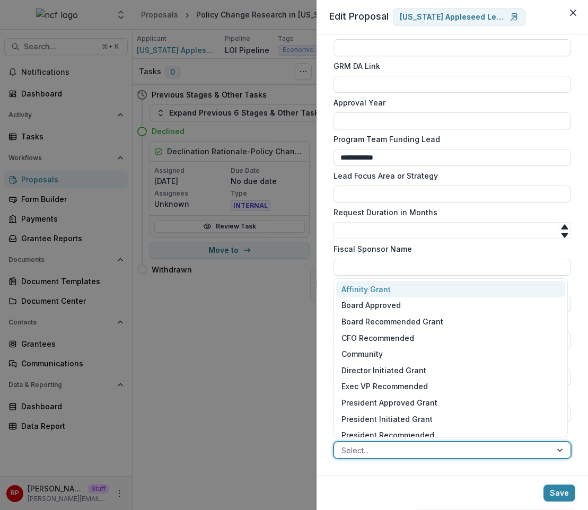
click at [405, 448] on div at bounding box center [442, 450] width 202 height 13
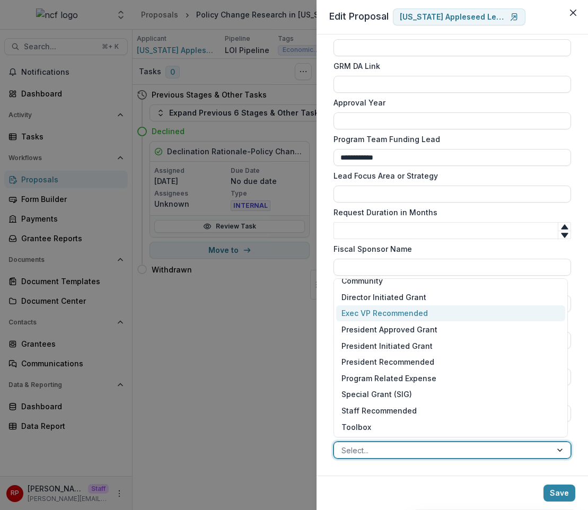
scroll to position [0, 0]
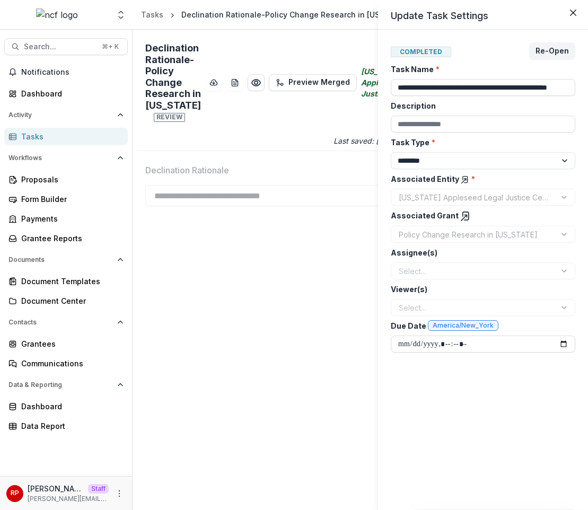
click at [337, 168] on div "**********" at bounding box center [294, 255] width 588 height 510
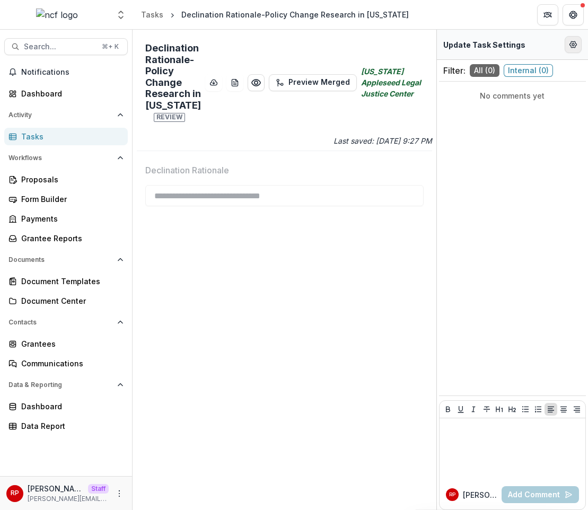
click at [577, 42] on icon "Edit Form Settings" at bounding box center [573, 44] width 8 height 8
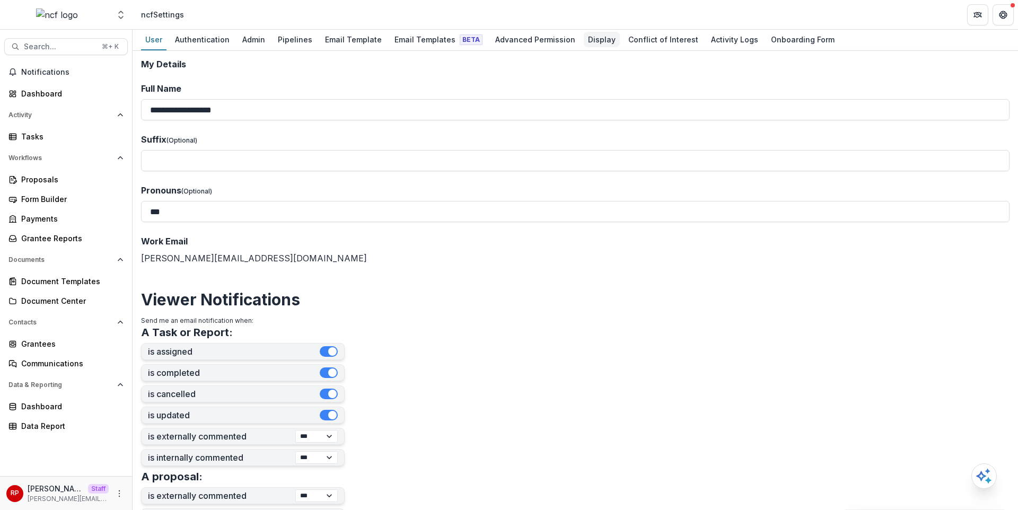
click at [597, 39] on div "Display" at bounding box center [602, 39] width 36 height 15
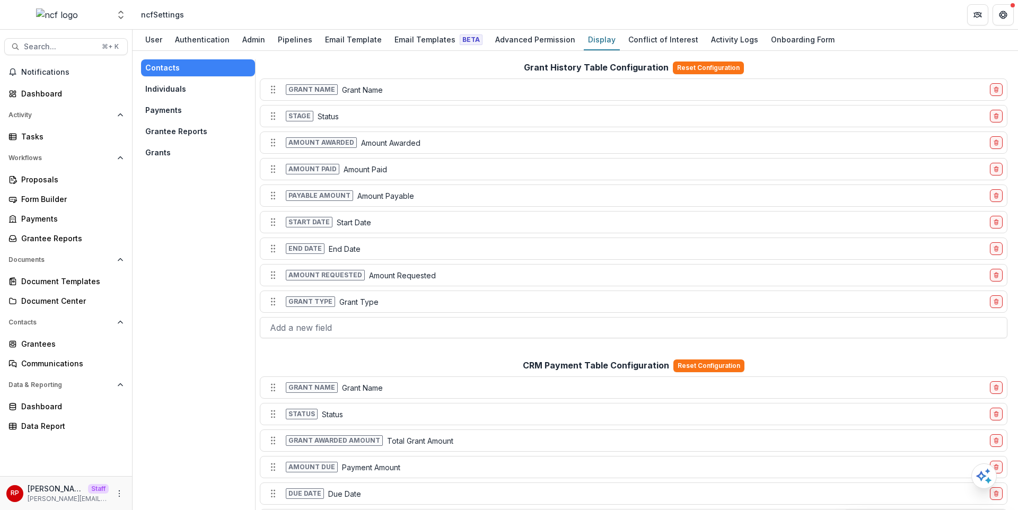
click at [193, 154] on button "Grants" at bounding box center [198, 152] width 114 height 17
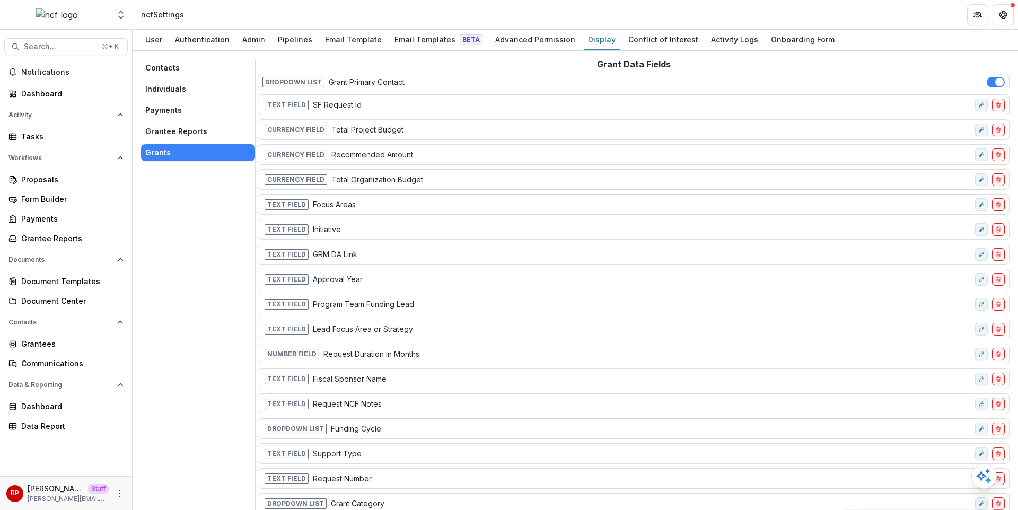
scroll to position [33, 0]
